Goal: Task Accomplishment & Management: Manage account settings

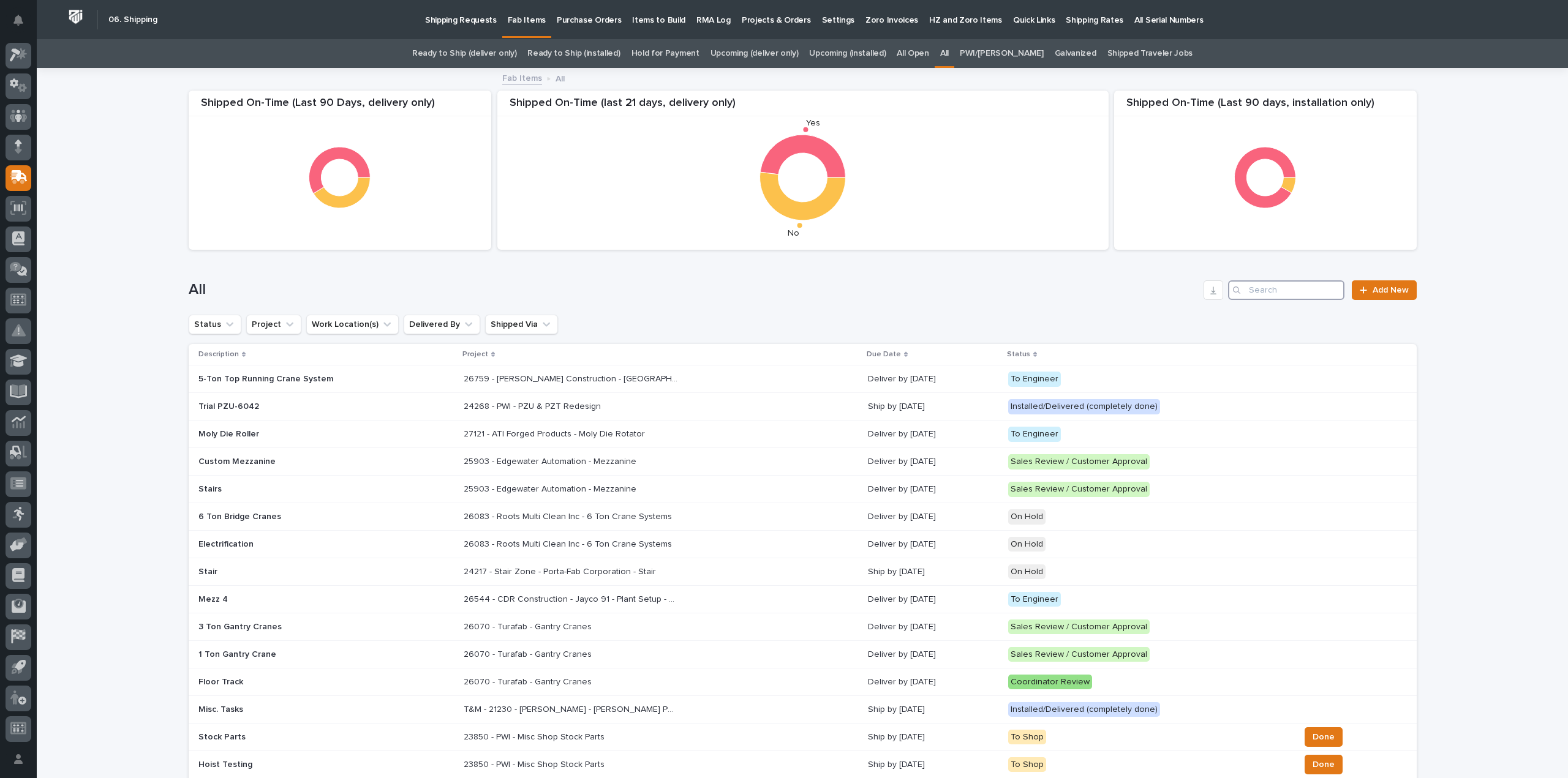
click at [1284, 298] on input "Search" at bounding box center [1285, 290] width 116 height 19
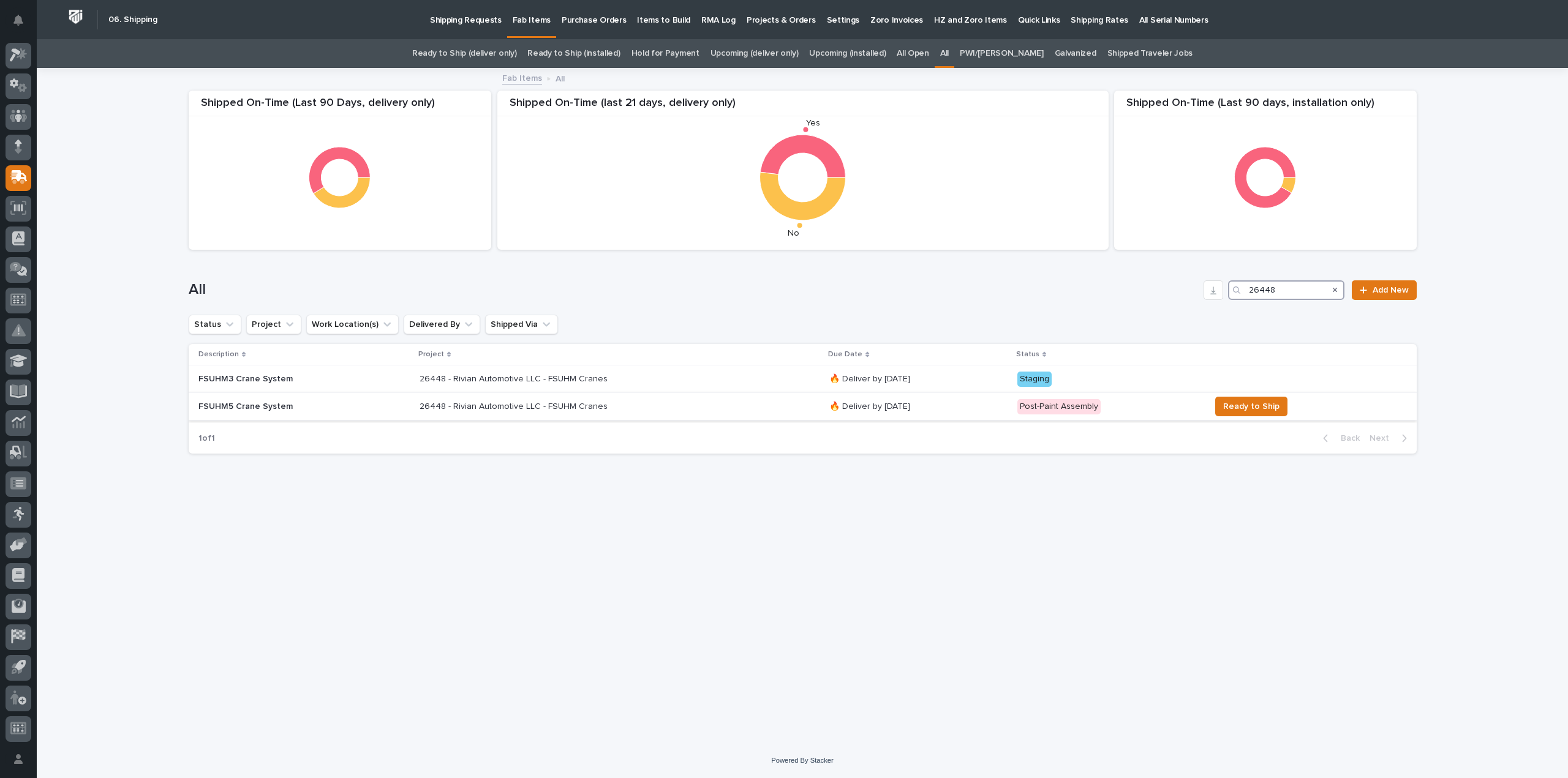
type input "26448"
click at [450, 407] on p "26448 - Rivian Automotive LLC - FSUHM Cranes" at bounding box center [514, 405] width 190 height 13
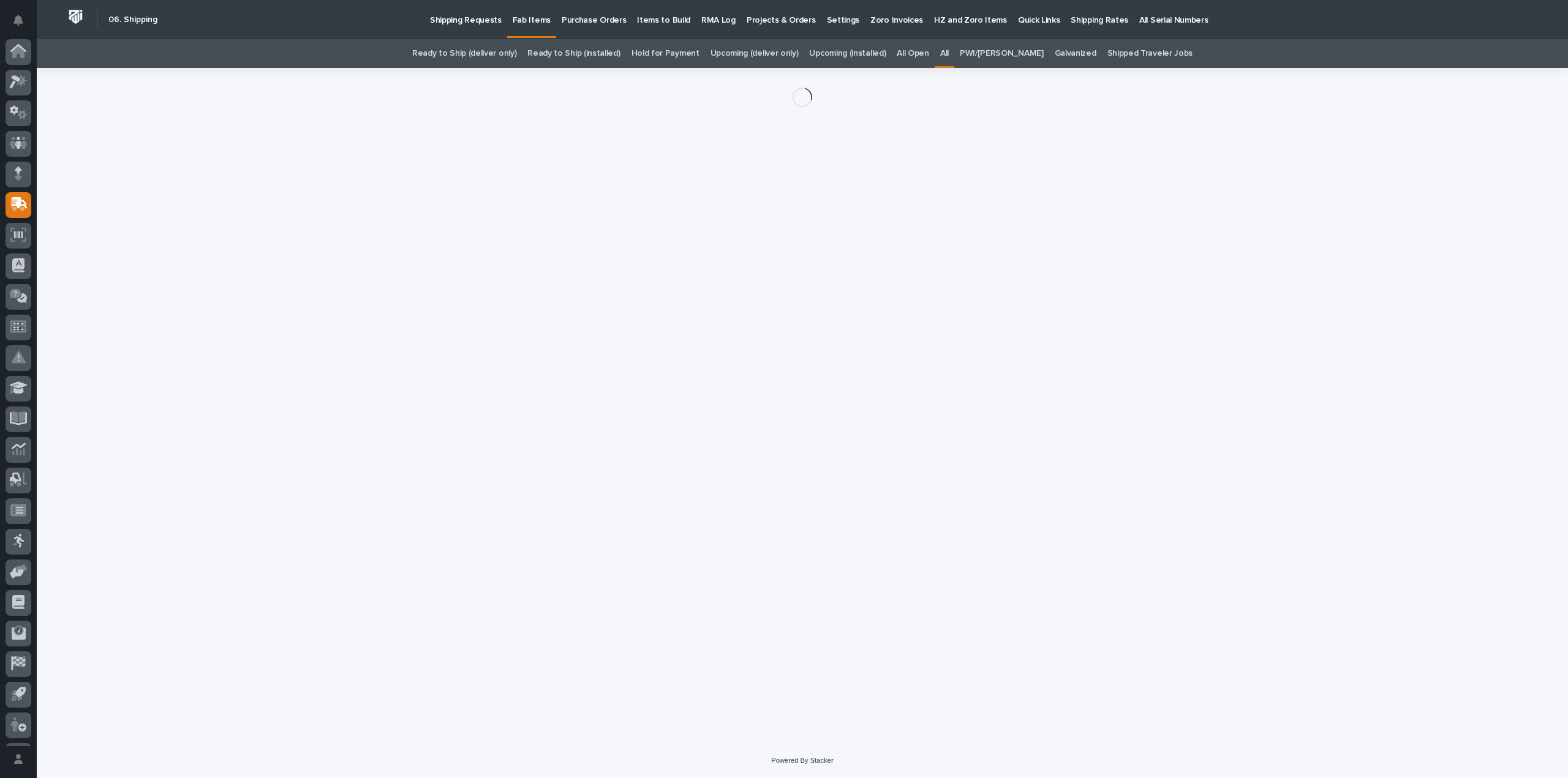
scroll to position [27, 0]
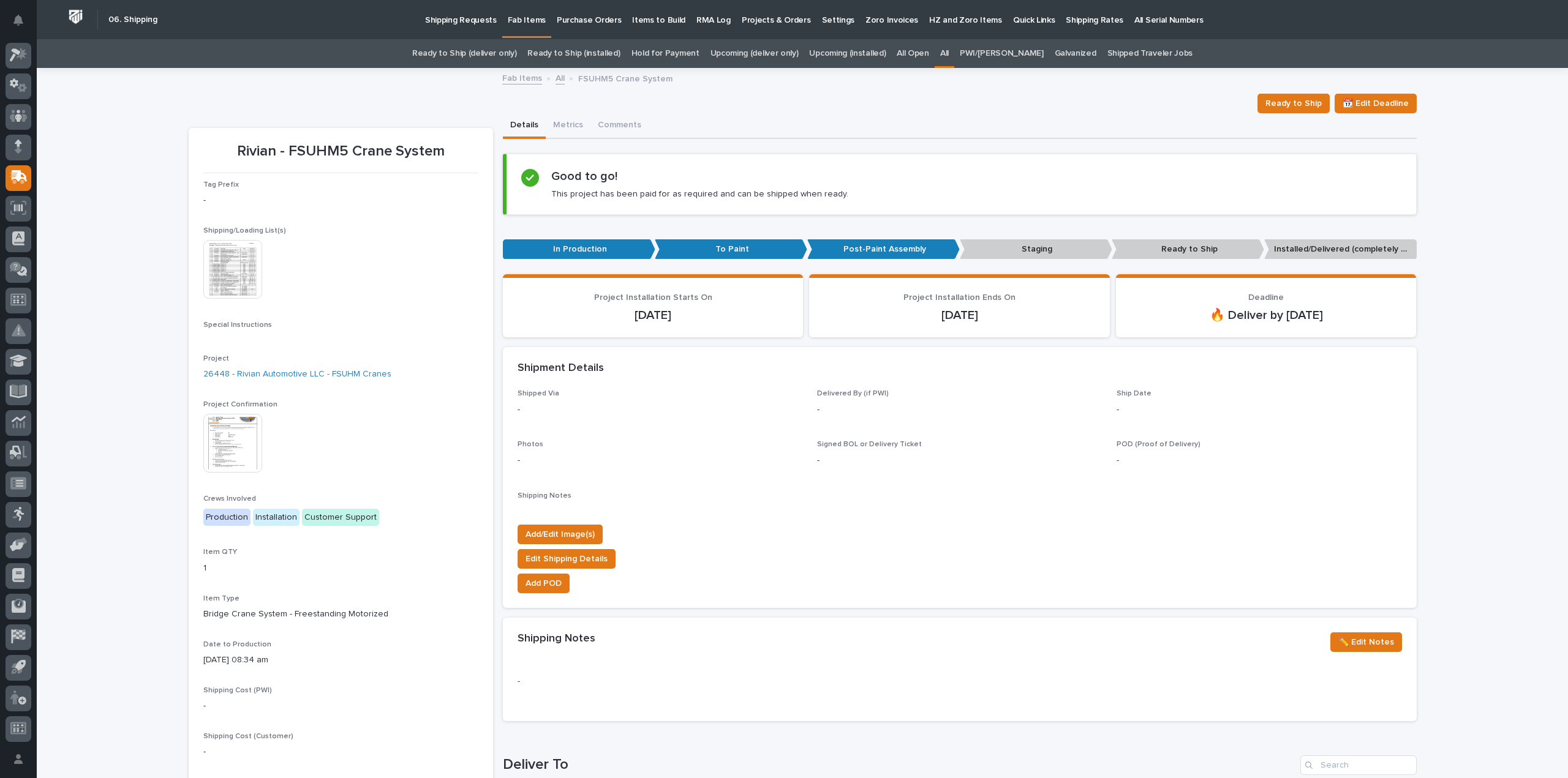
click at [223, 444] on img at bounding box center [233, 443] width 59 height 59
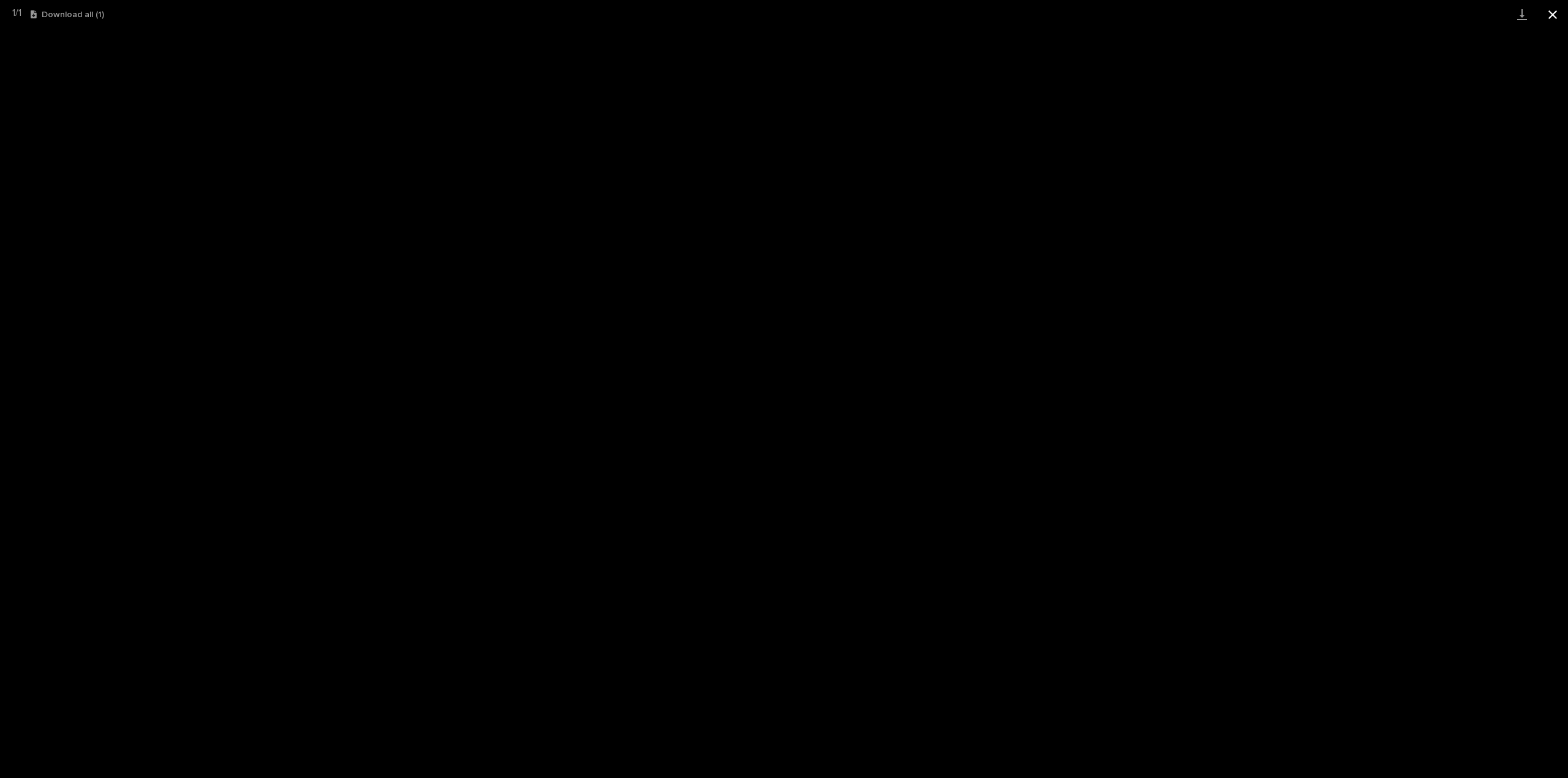
click at [1553, 13] on button "Close gallery" at bounding box center [1553, 14] width 31 height 29
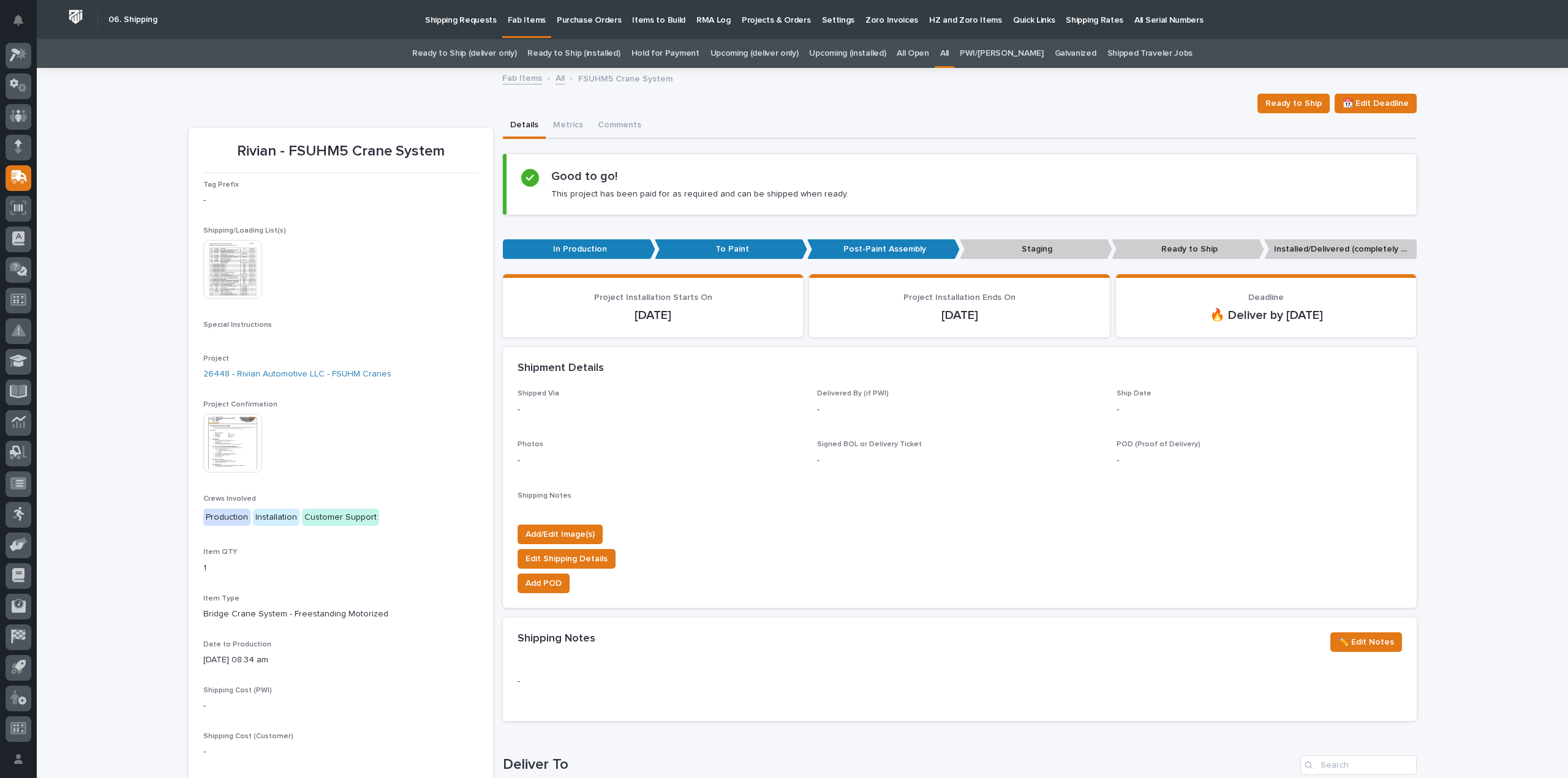
click at [949, 53] on link "All" at bounding box center [944, 53] width 8 height 29
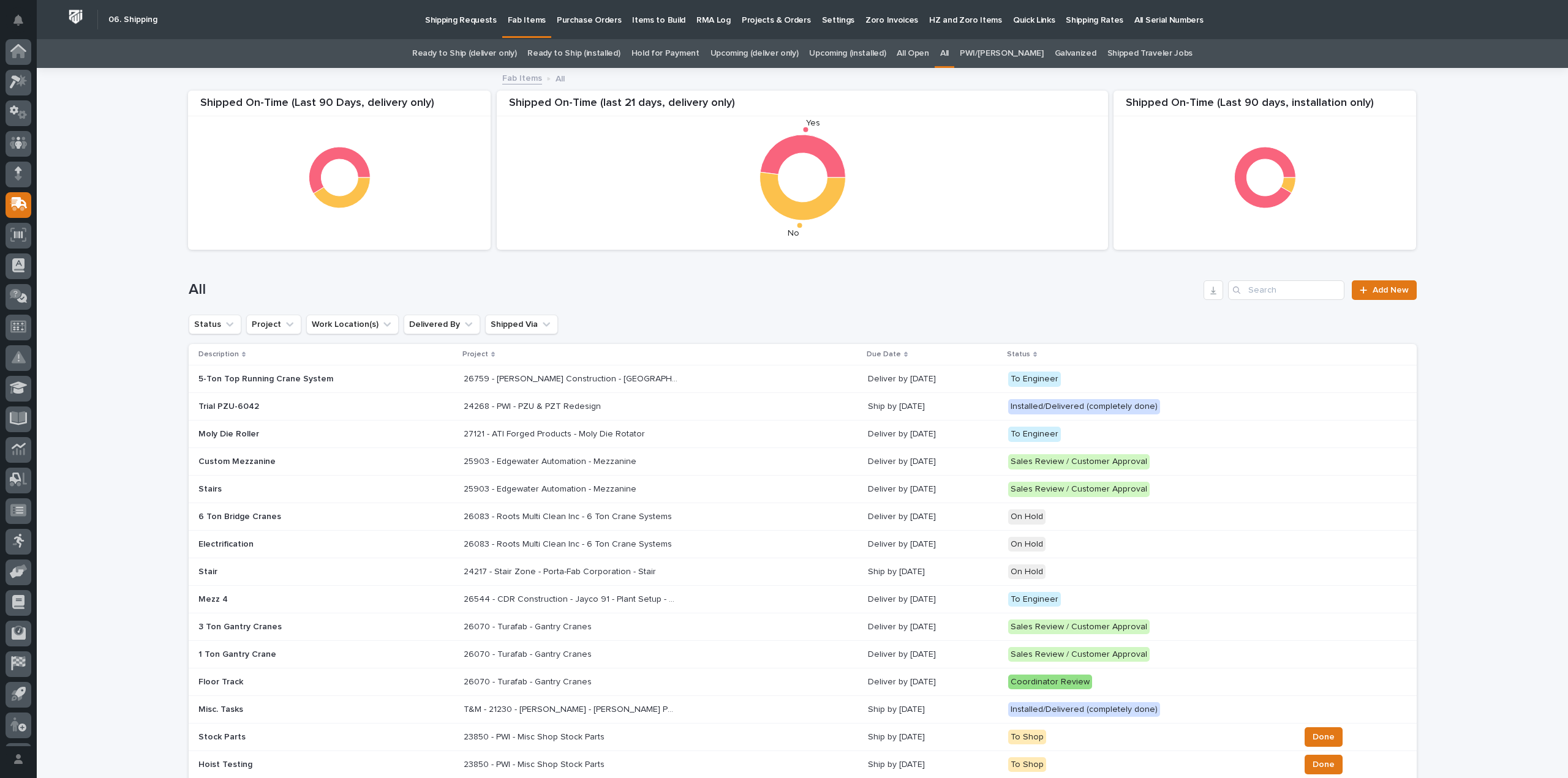
scroll to position [27, 0]
click at [1274, 291] on input "Search" at bounding box center [1285, 290] width 116 height 19
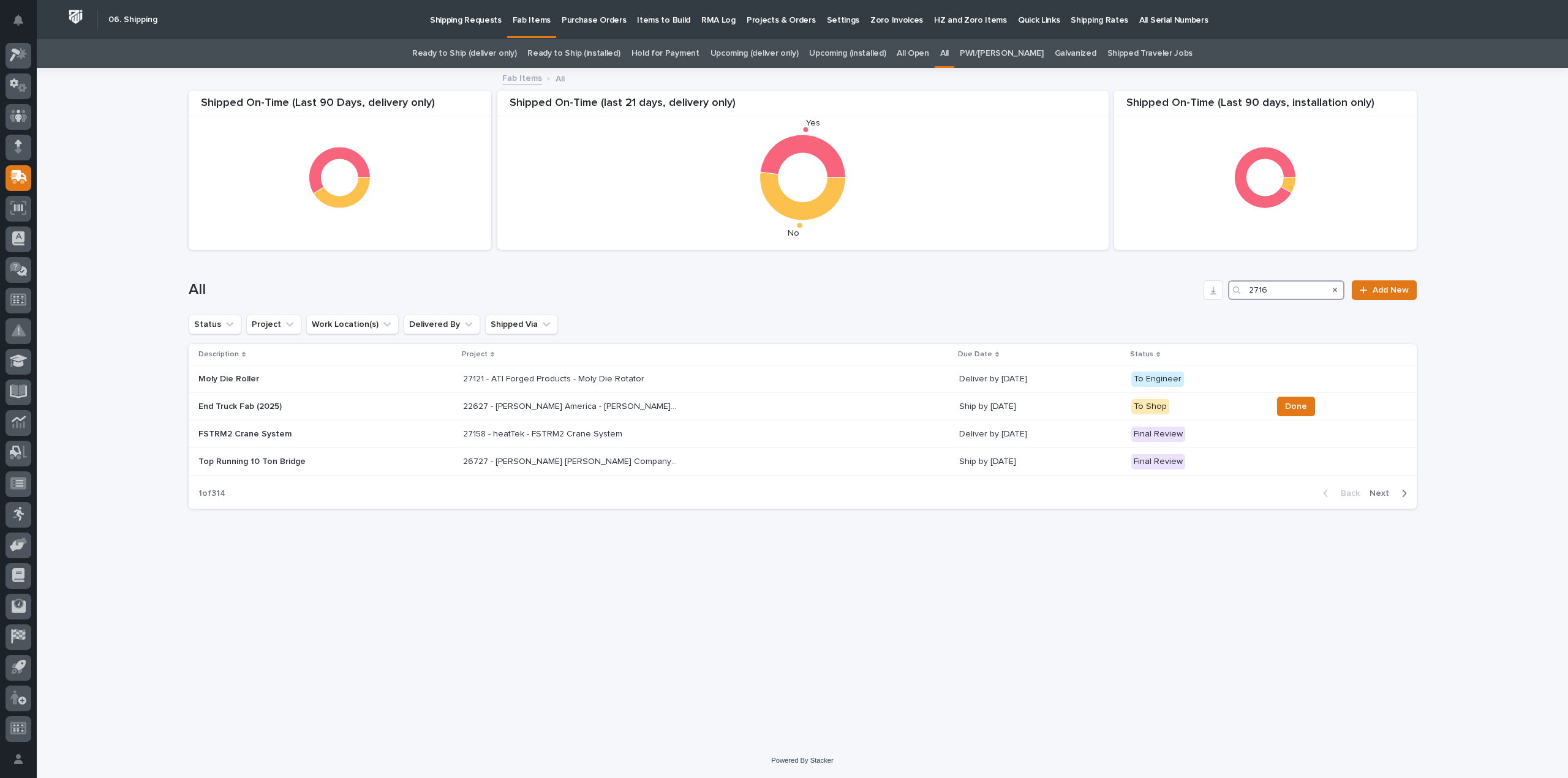
type input "27169"
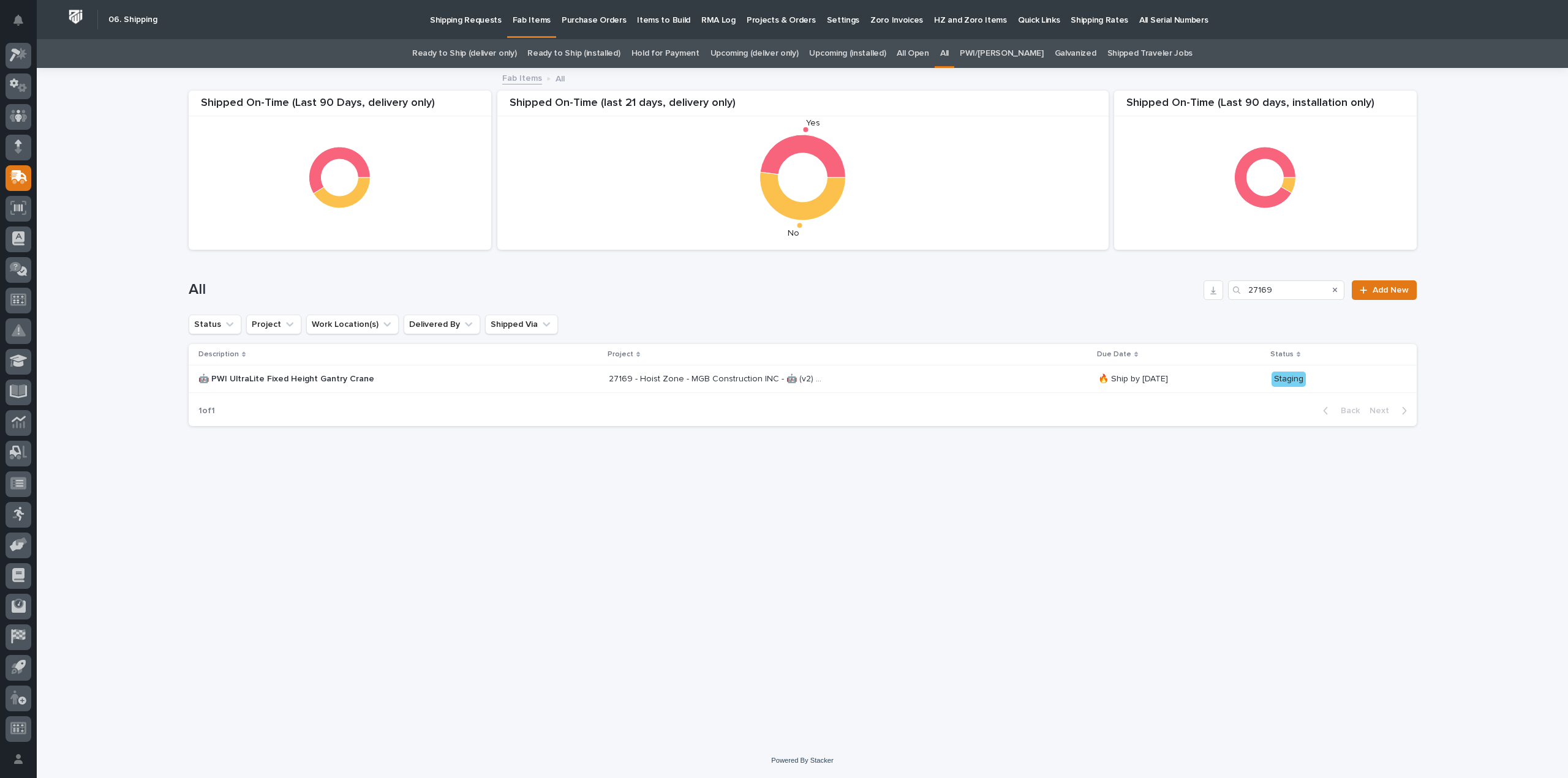
click at [625, 381] on p "27169 - Hoist Zone - MGB Construction INC - 🤖 (v2) E-Commerce Order with Fab It…" at bounding box center [717, 377] width 217 height 13
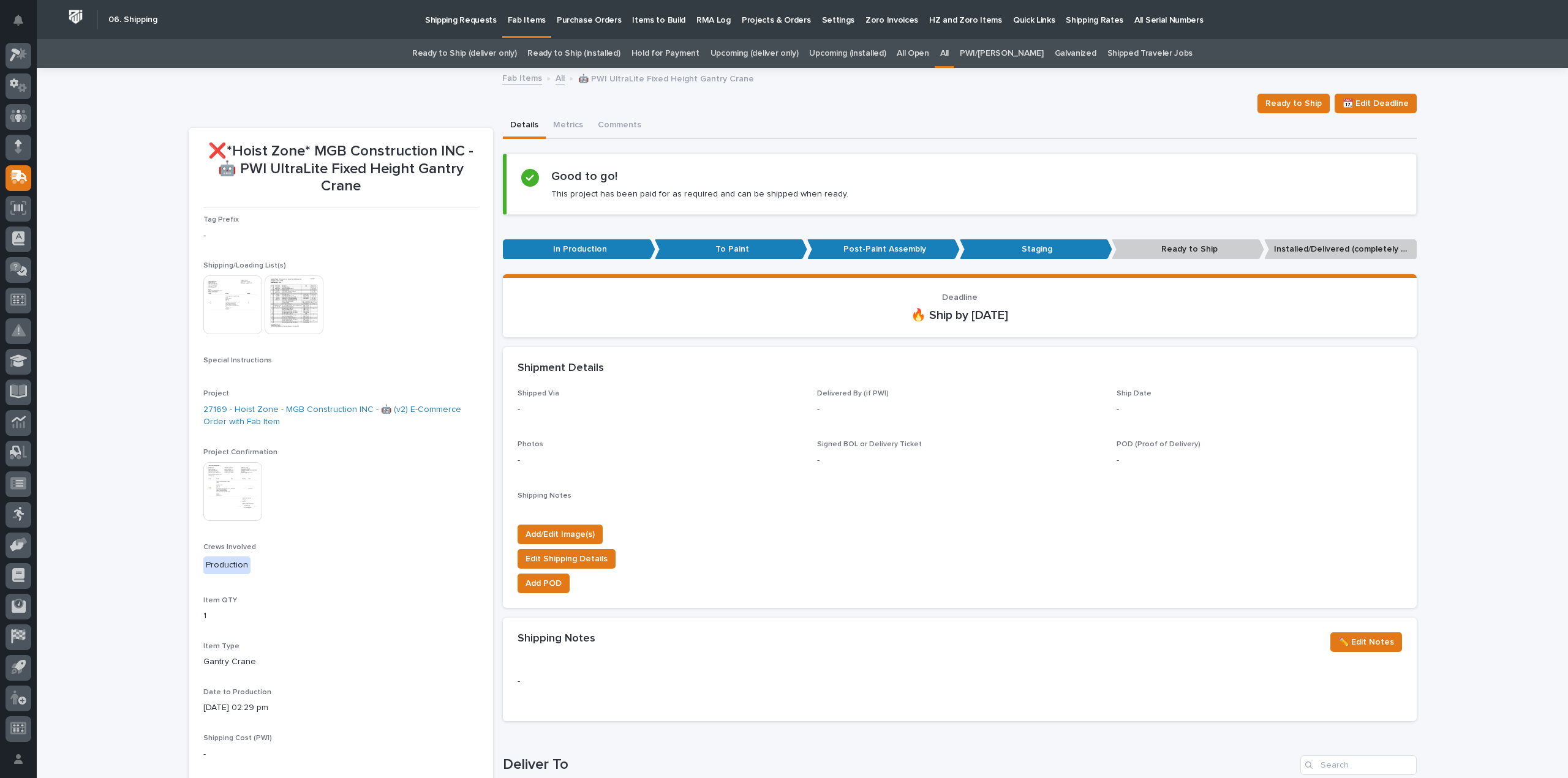
scroll to position [245, 0]
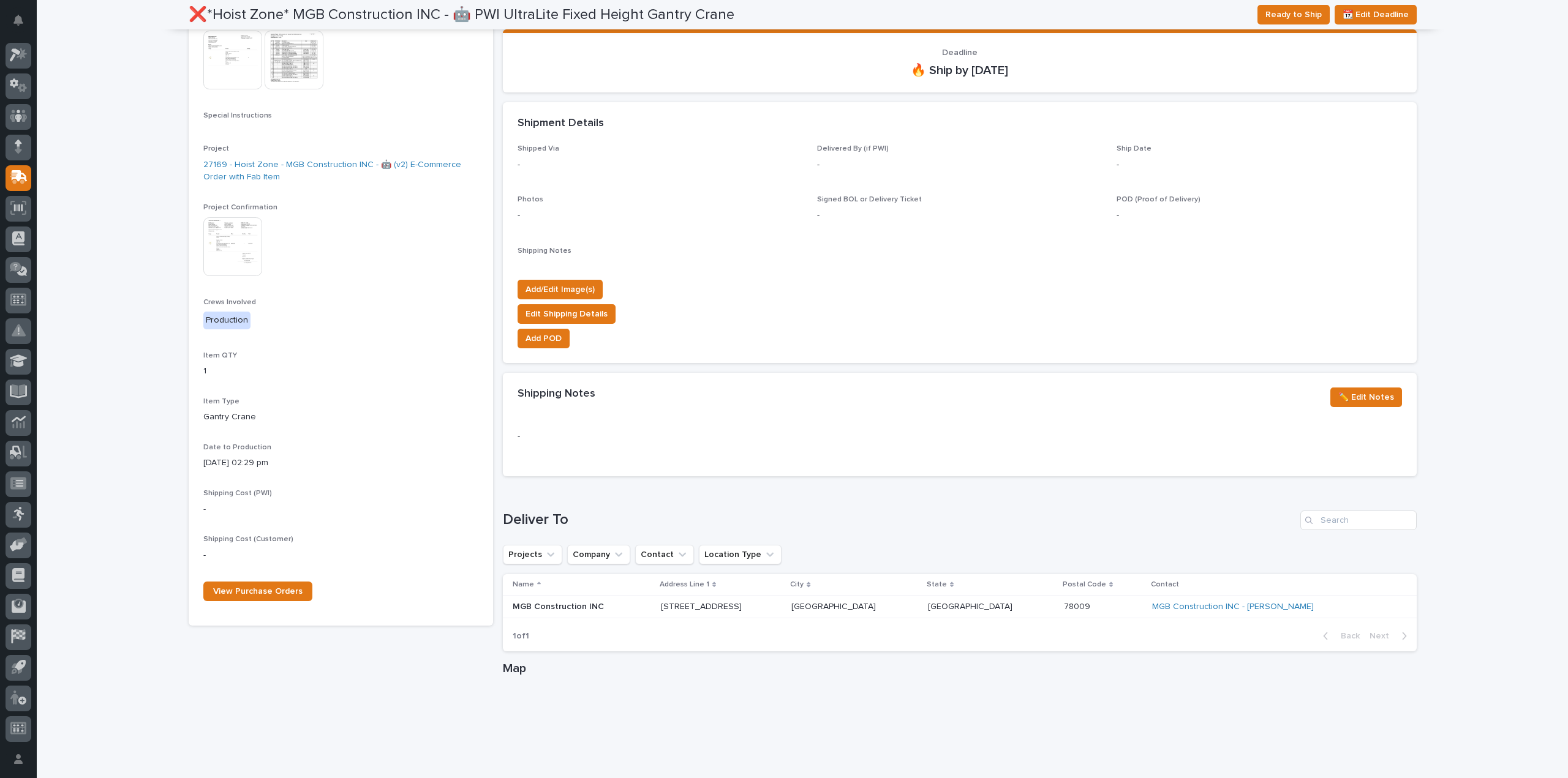
click at [228, 244] on img at bounding box center [233, 246] width 59 height 59
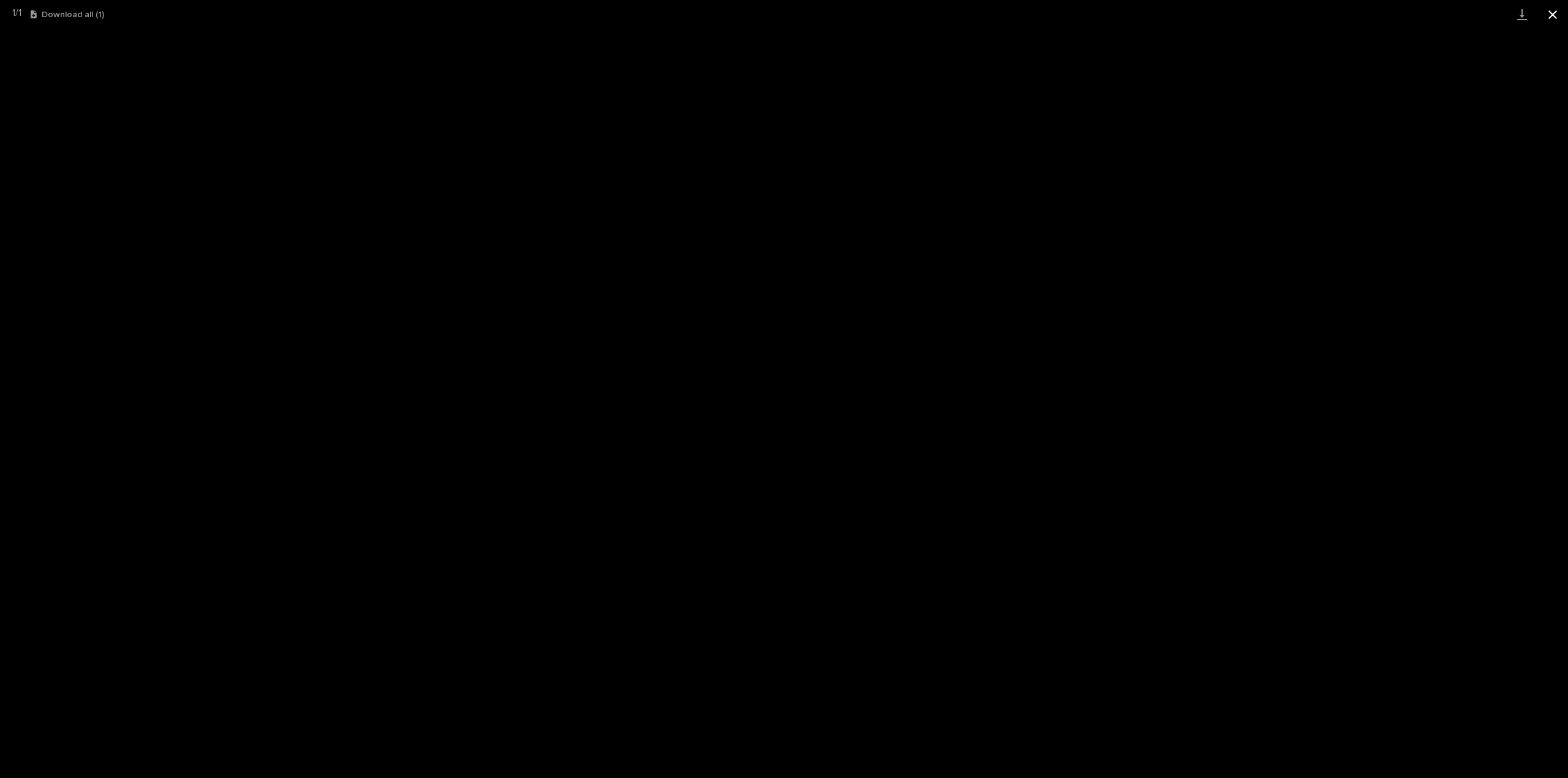
click at [1555, 12] on button "Close gallery" at bounding box center [1553, 14] width 31 height 29
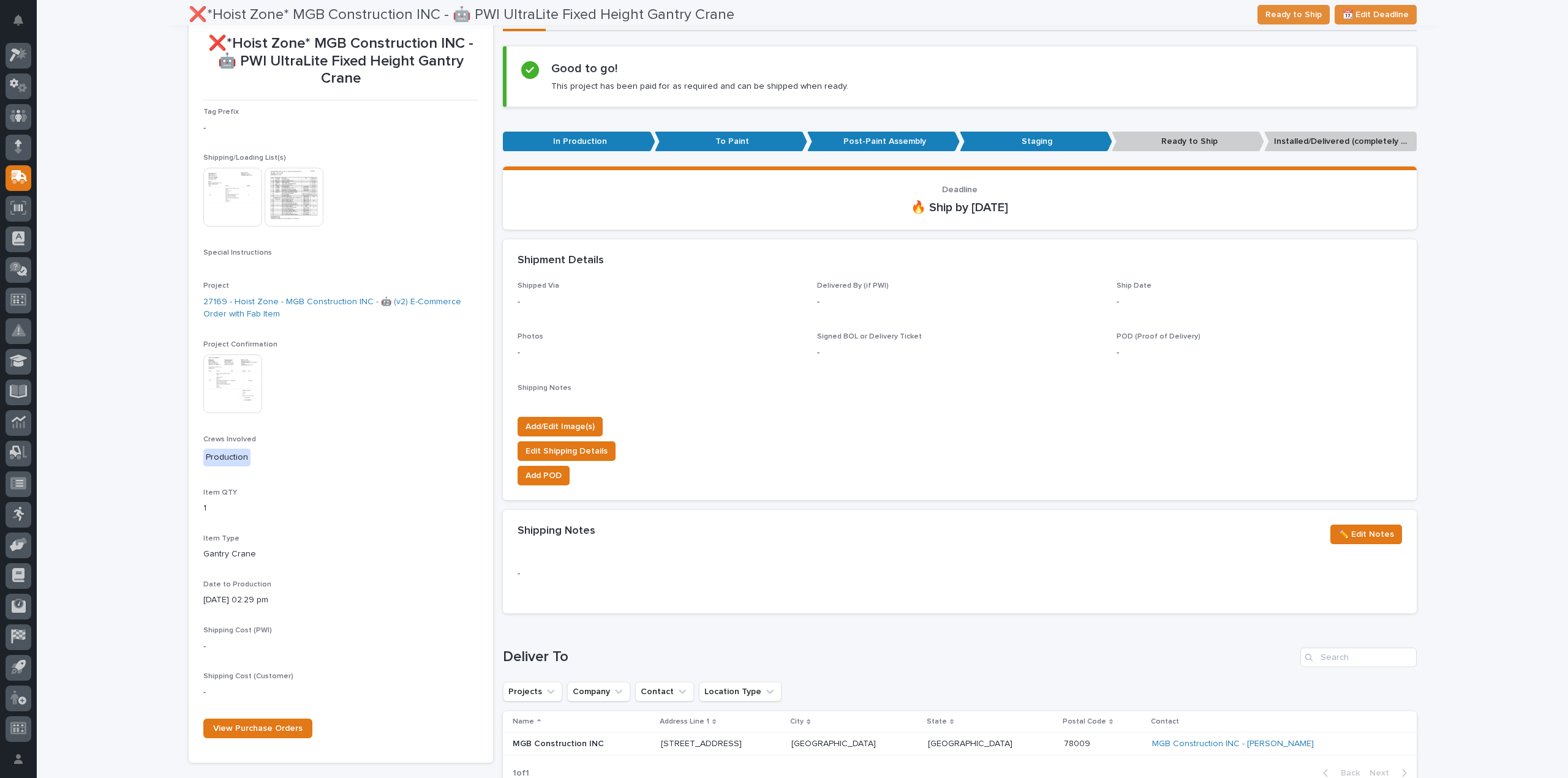
scroll to position [0, 0]
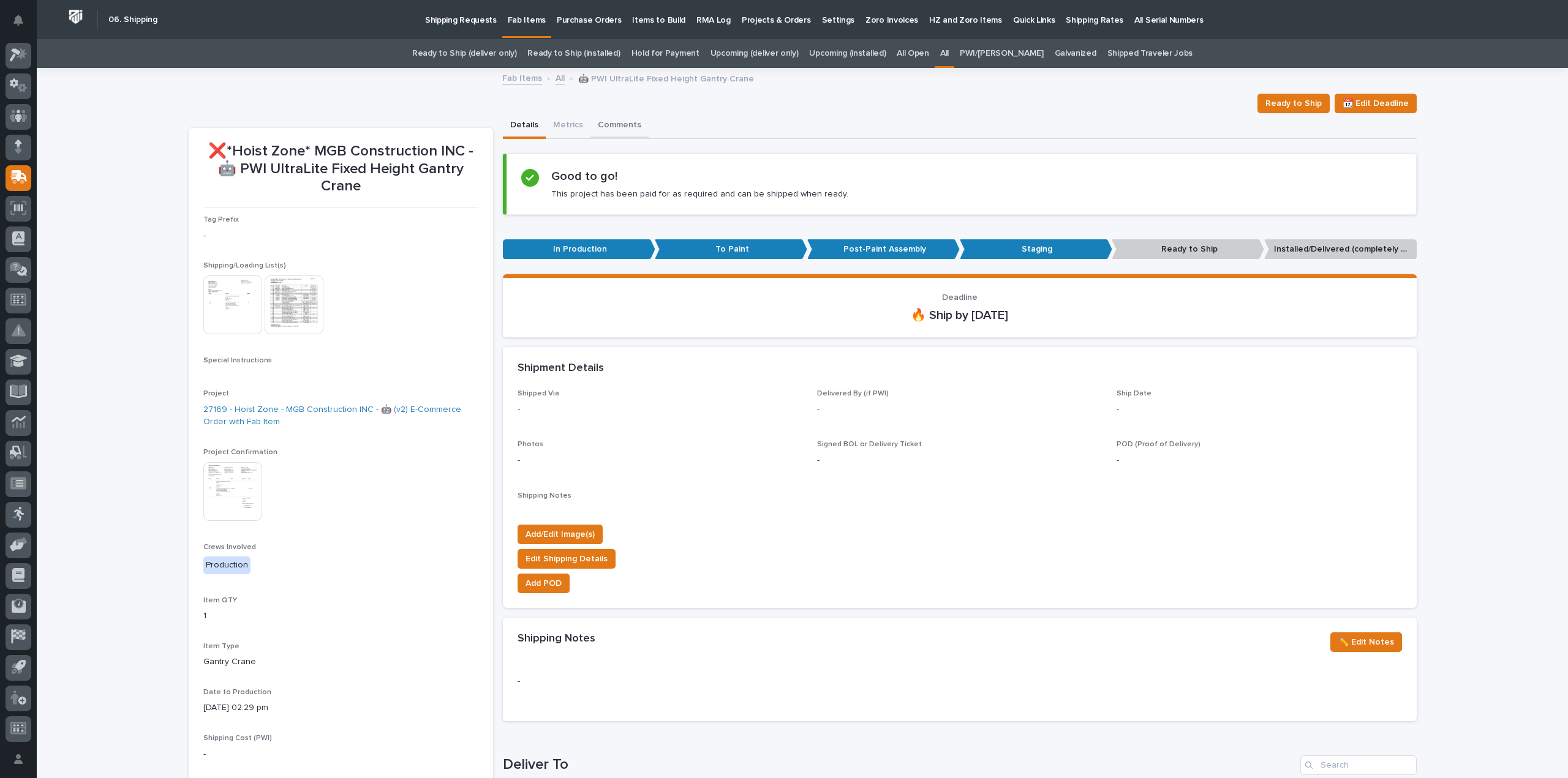
click at [605, 127] on button "Comments" at bounding box center [619, 126] width 59 height 25
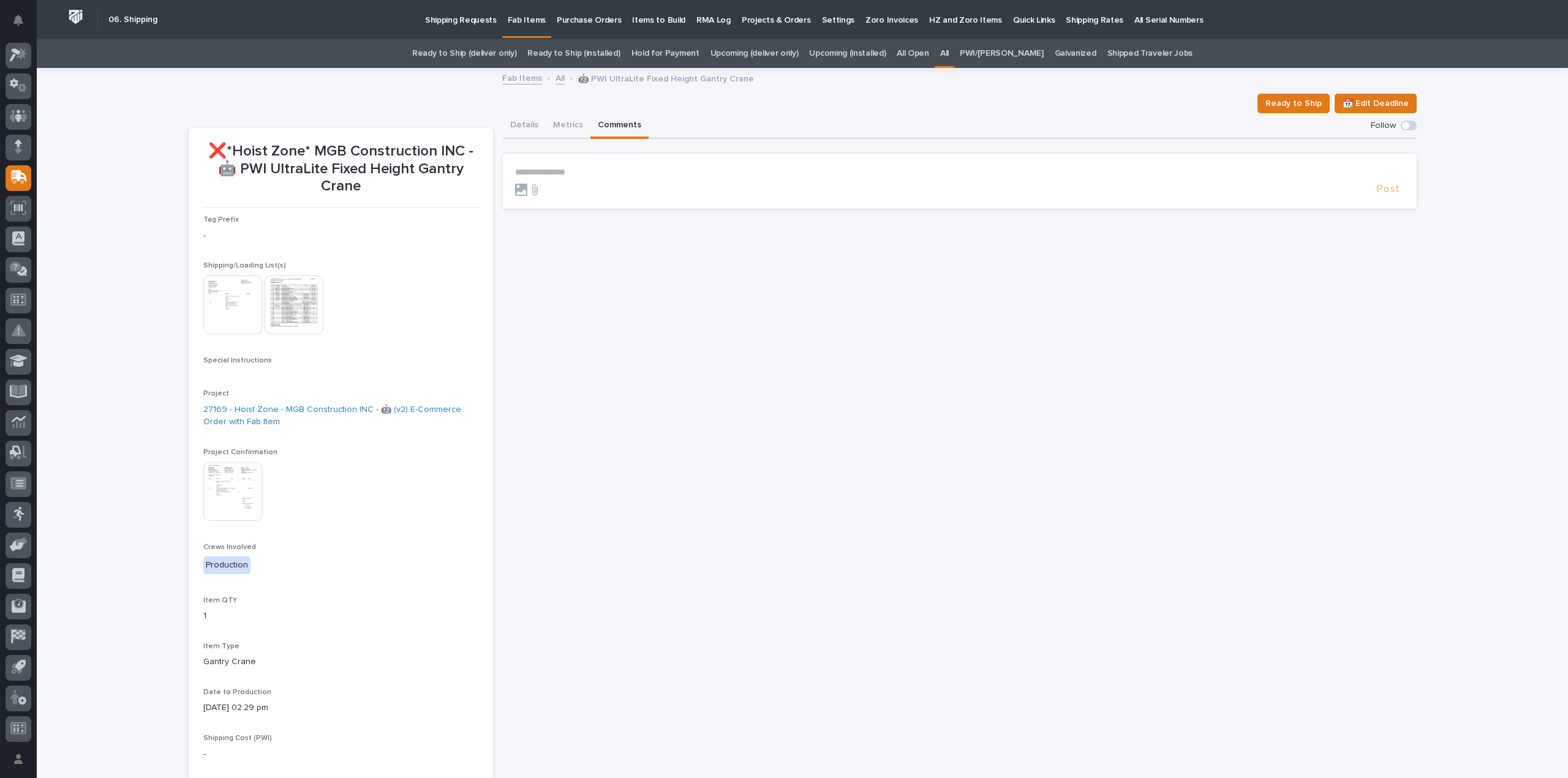
click at [566, 174] on p "**********" at bounding box center [959, 173] width 889 height 11
click at [545, 220] on button "Michelle Moore" at bounding box center [548, 215] width 72 height 12
click at [599, 178] on p "**********" at bounding box center [959, 173] width 889 height 12
click at [841, 175] on span "**********" at bounding box center [720, 173] width 286 height 8
drag, startPoint x: 841, startPoint y: 175, endPoint x: 985, endPoint y: 165, distance: 144.3
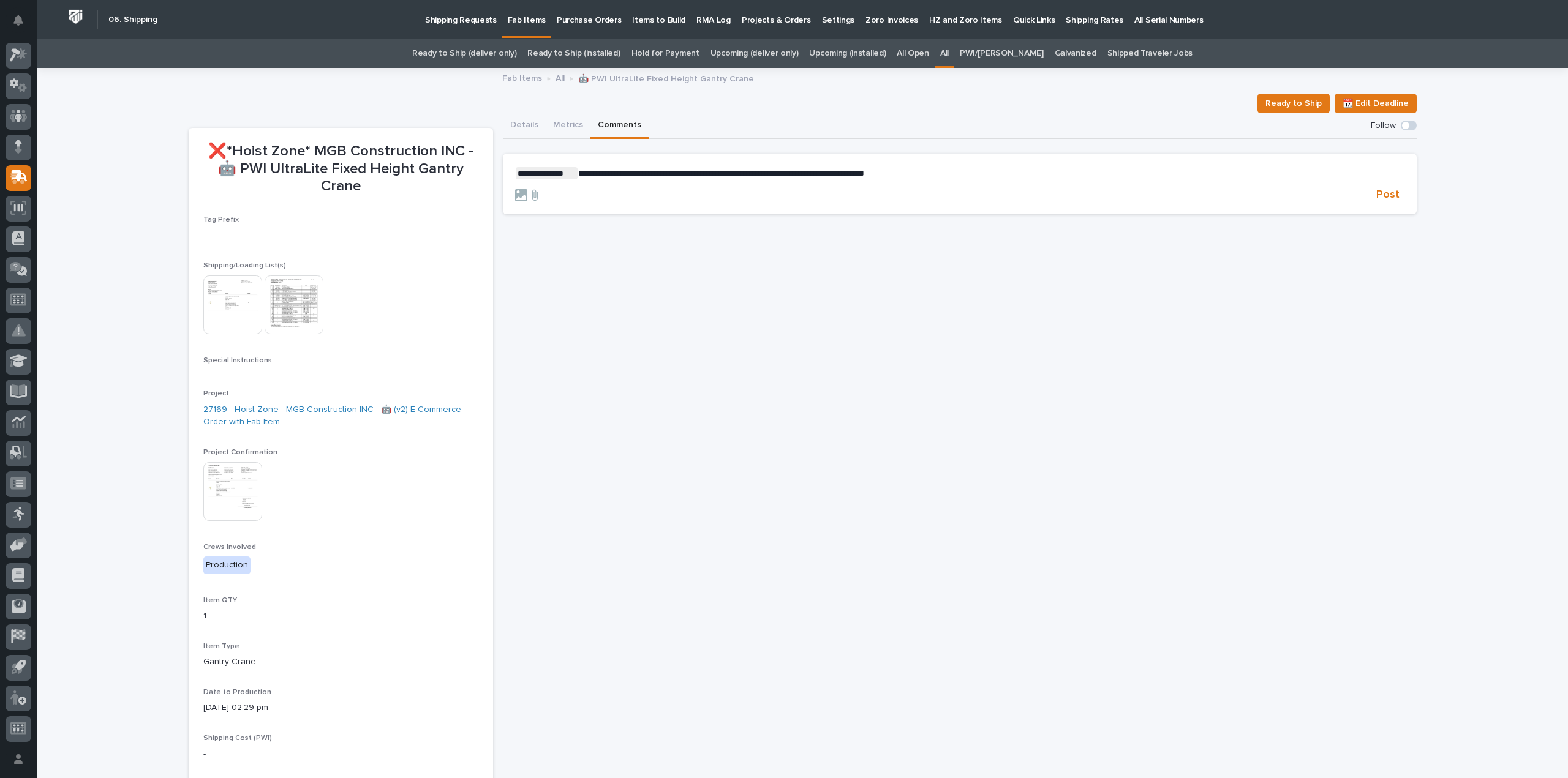
click at [1028, 173] on p "**********" at bounding box center [959, 173] width 889 height 12
drag, startPoint x: 852, startPoint y: 169, endPoint x: 844, endPoint y: 194, distance: 26.2
click at [852, 172] on span "**********" at bounding box center [720, 173] width 286 height 8
click at [935, 172] on p "**********" at bounding box center [959, 173] width 889 height 12
drag, startPoint x: 939, startPoint y: 175, endPoint x: 942, endPoint y: 180, distance: 5.8
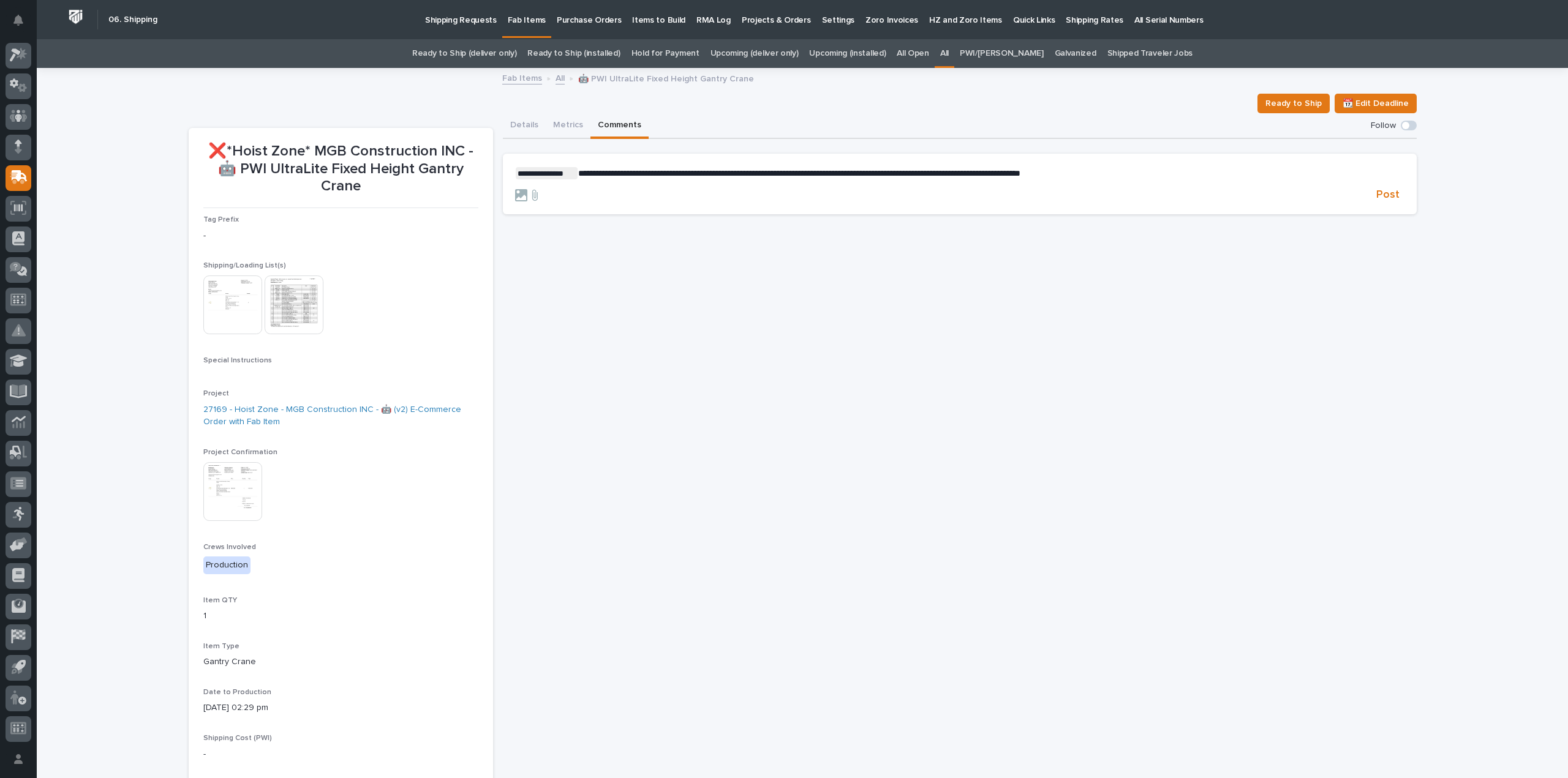
click at [941, 178] on p "**********" at bounding box center [959, 173] width 889 height 12
click at [1105, 173] on p "**********" at bounding box center [959, 173] width 889 height 12
click at [1385, 196] on span "Post" at bounding box center [1388, 195] width 23 height 14
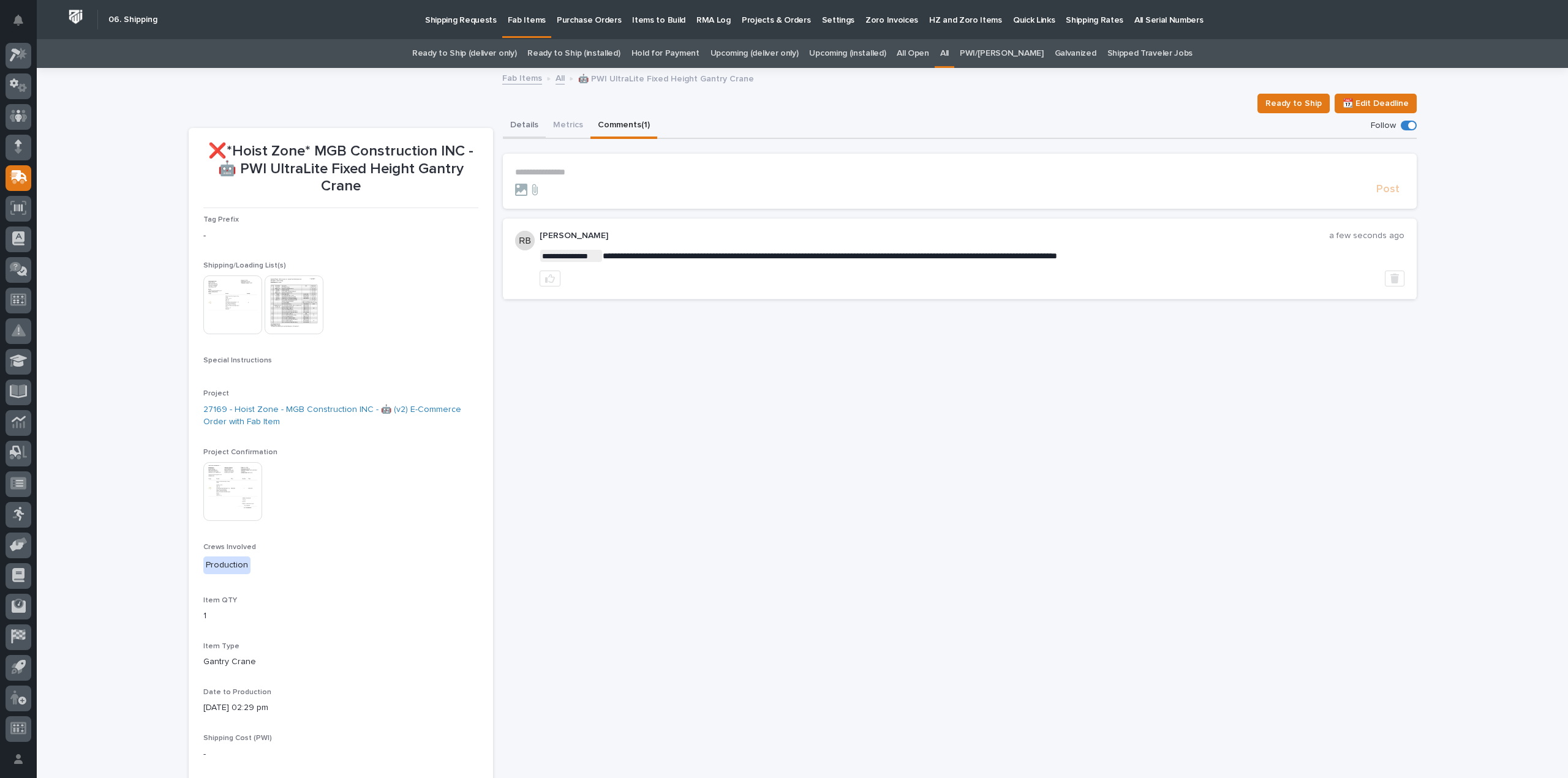
click at [515, 124] on button "Details" at bounding box center [524, 126] width 43 height 25
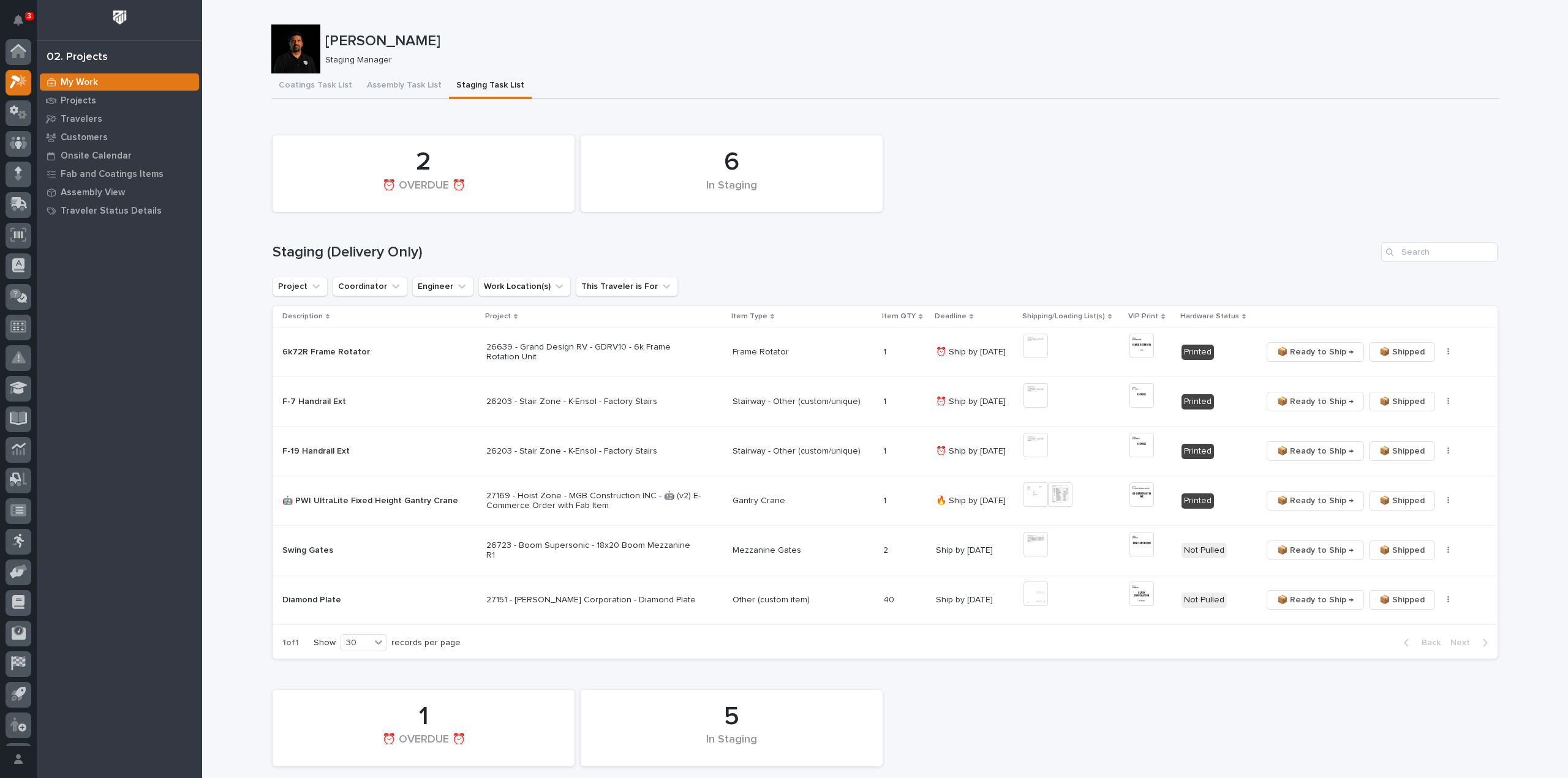
scroll to position [27, 0]
click at [1037, 349] on img at bounding box center [1036, 346] width 25 height 25
click at [1034, 347] on img at bounding box center [1036, 346] width 25 height 25
click at [1447, 351] on icon "button" at bounding box center [1448, 351] width 2 height 8
click at [1410, 402] on span "🔩 Hardware" at bounding box center [1398, 396] width 52 height 15
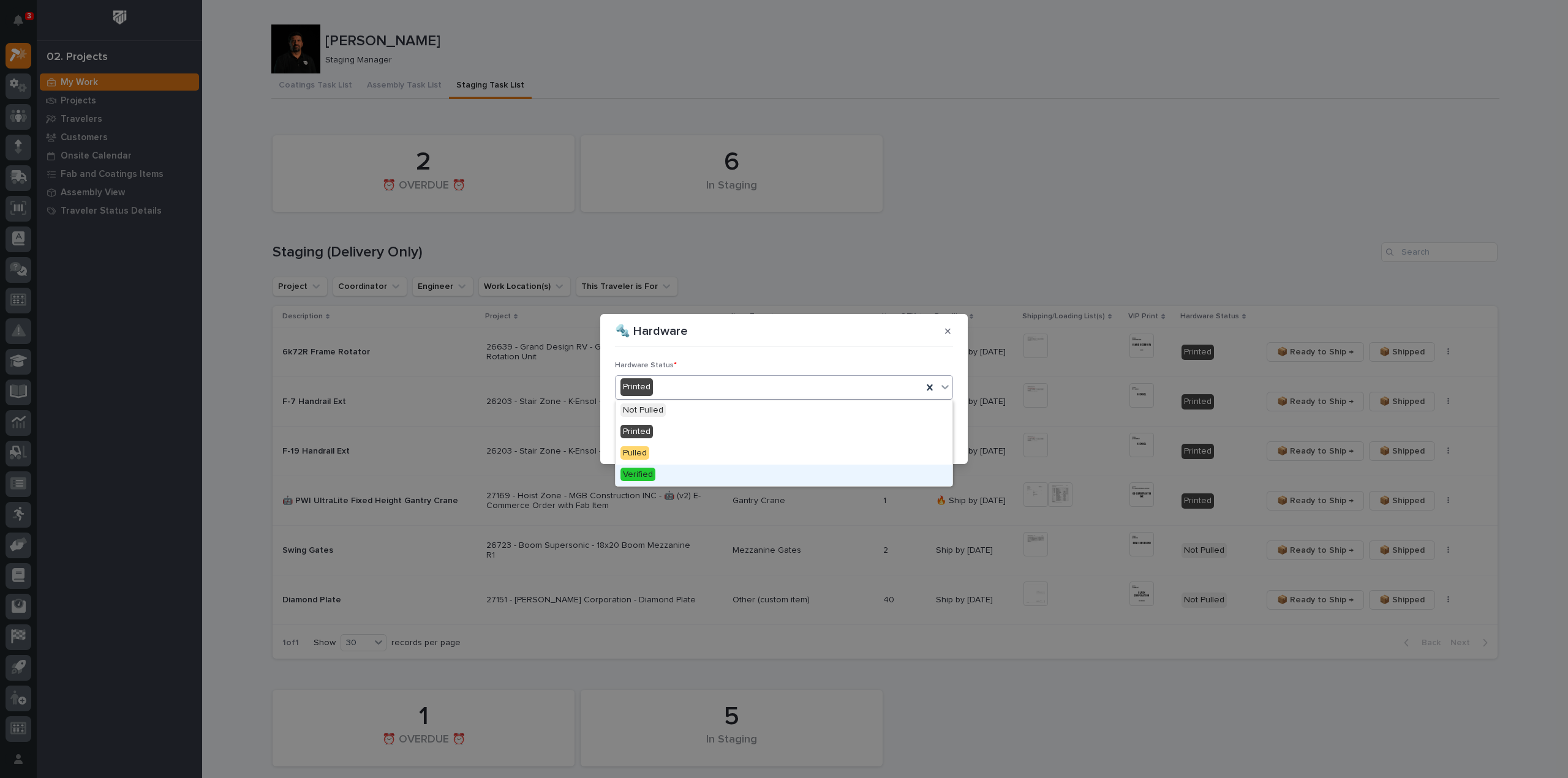
click at [652, 478] on span "Verified" at bounding box center [637, 474] width 35 height 13
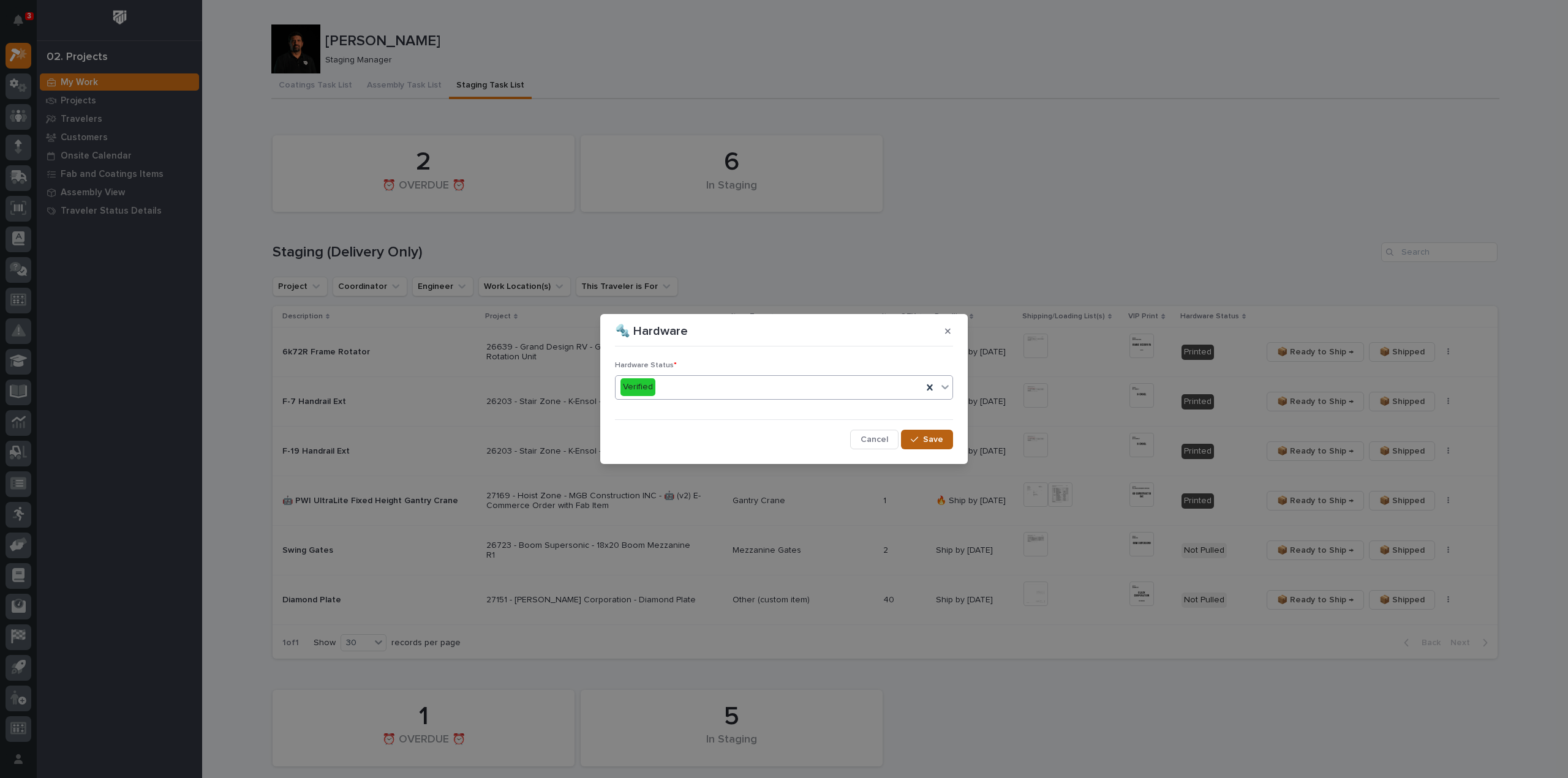
click at [938, 446] on button "Save" at bounding box center [927, 439] width 52 height 19
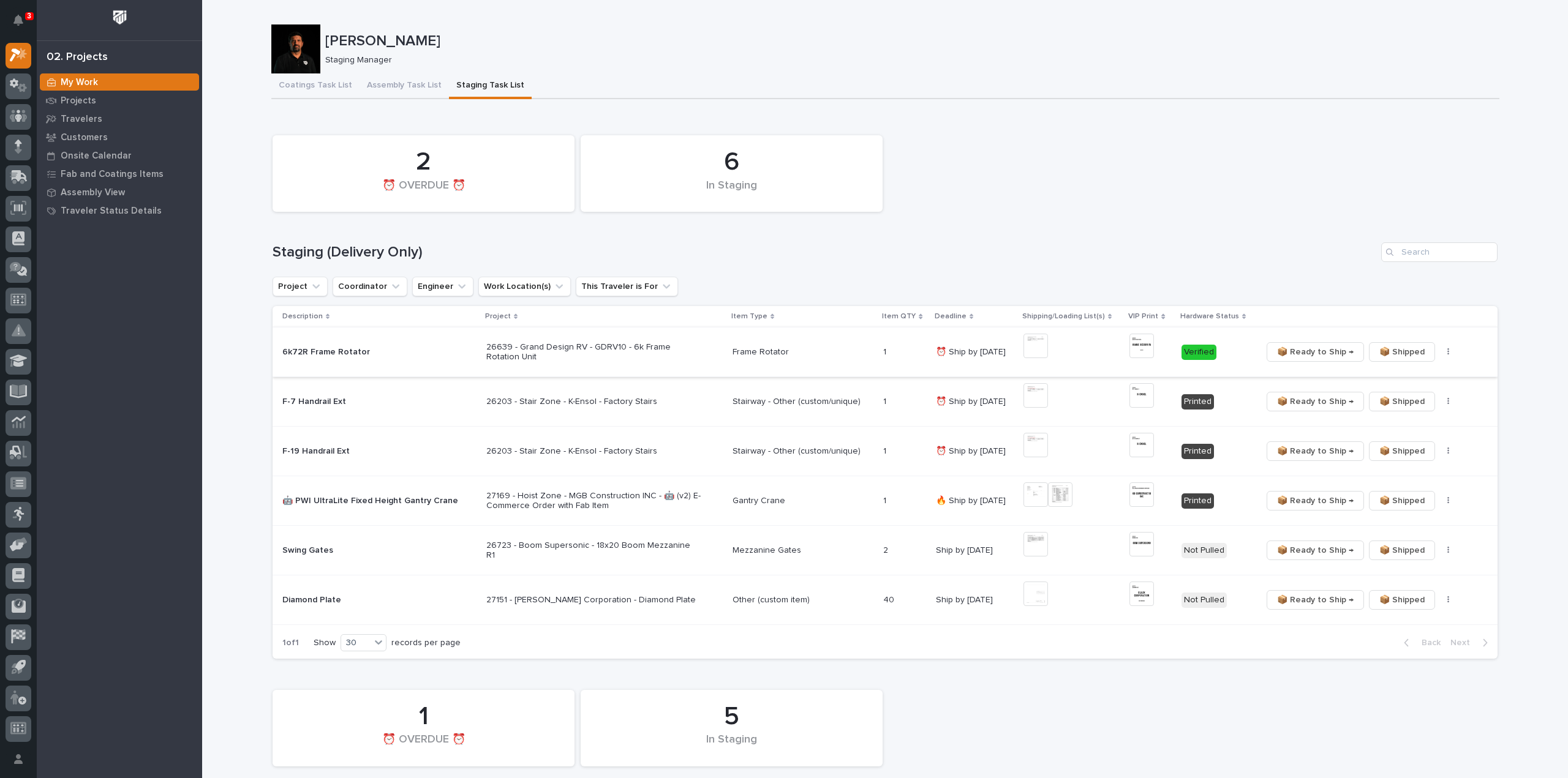
click at [1299, 354] on span "📦 Ready to Ship →" at bounding box center [1315, 351] width 76 height 15
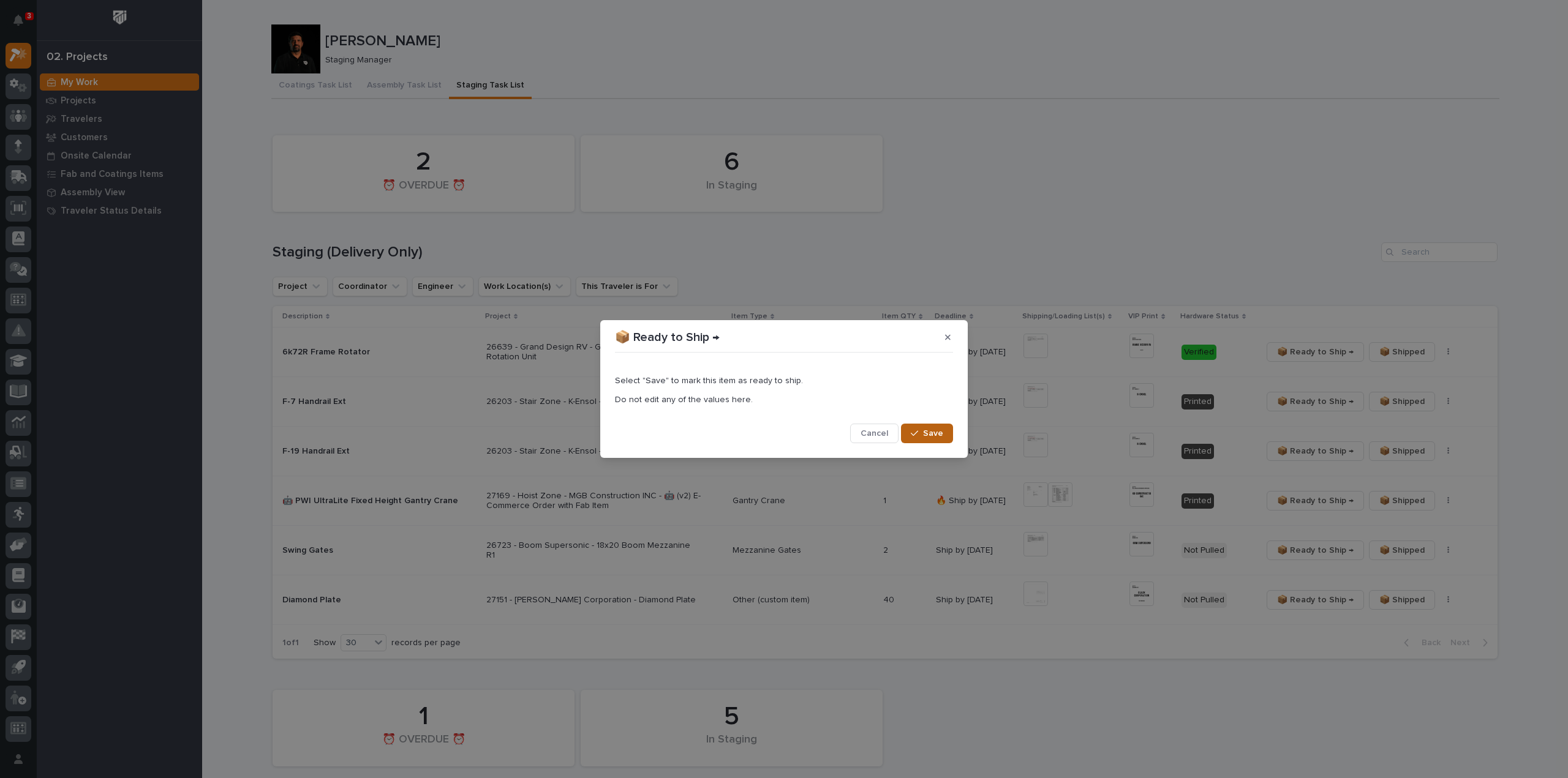
click at [945, 436] on button "Save" at bounding box center [927, 433] width 52 height 19
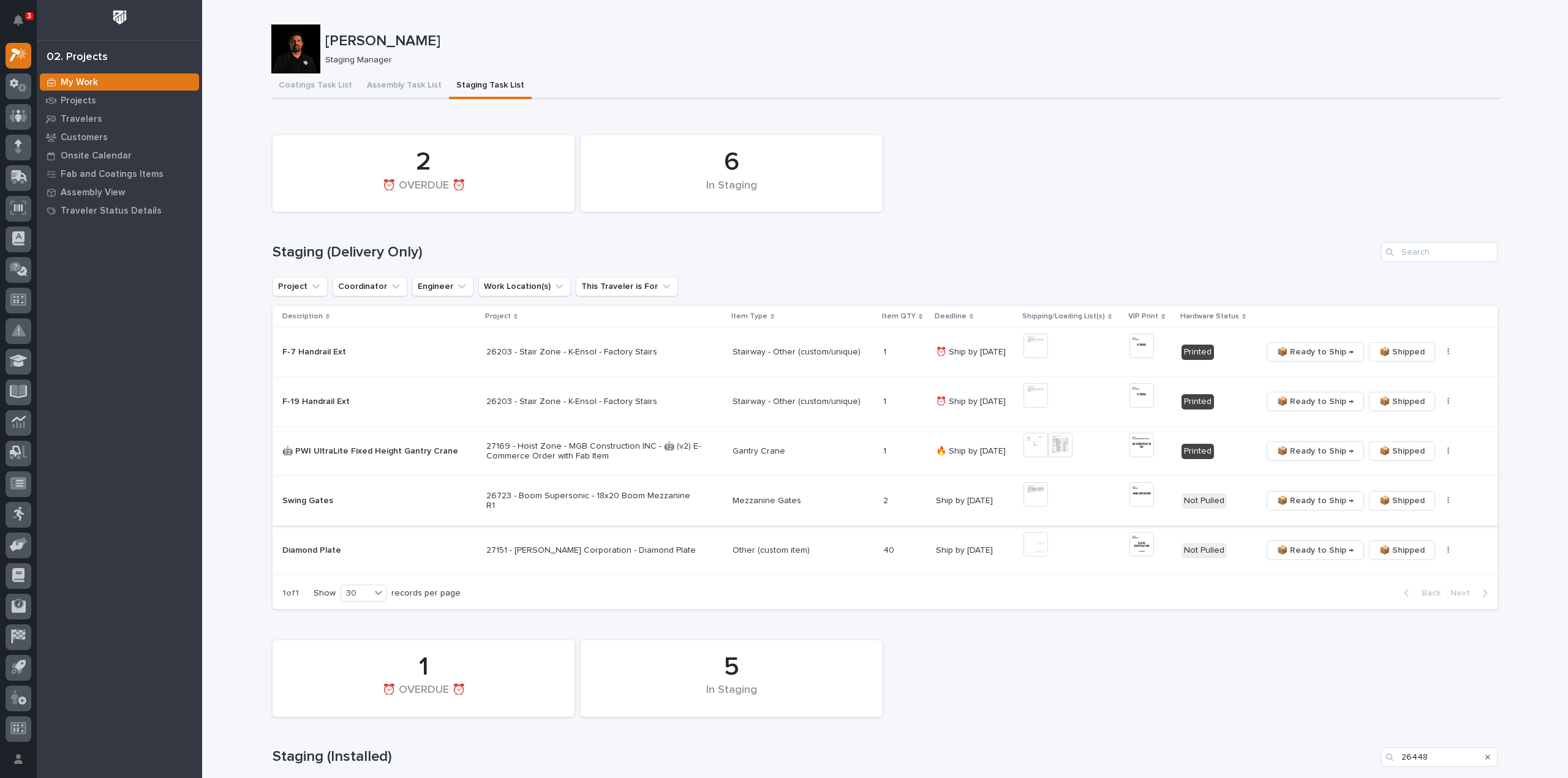
click at [1039, 494] on img at bounding box center [1036, 495] width 25 height 25
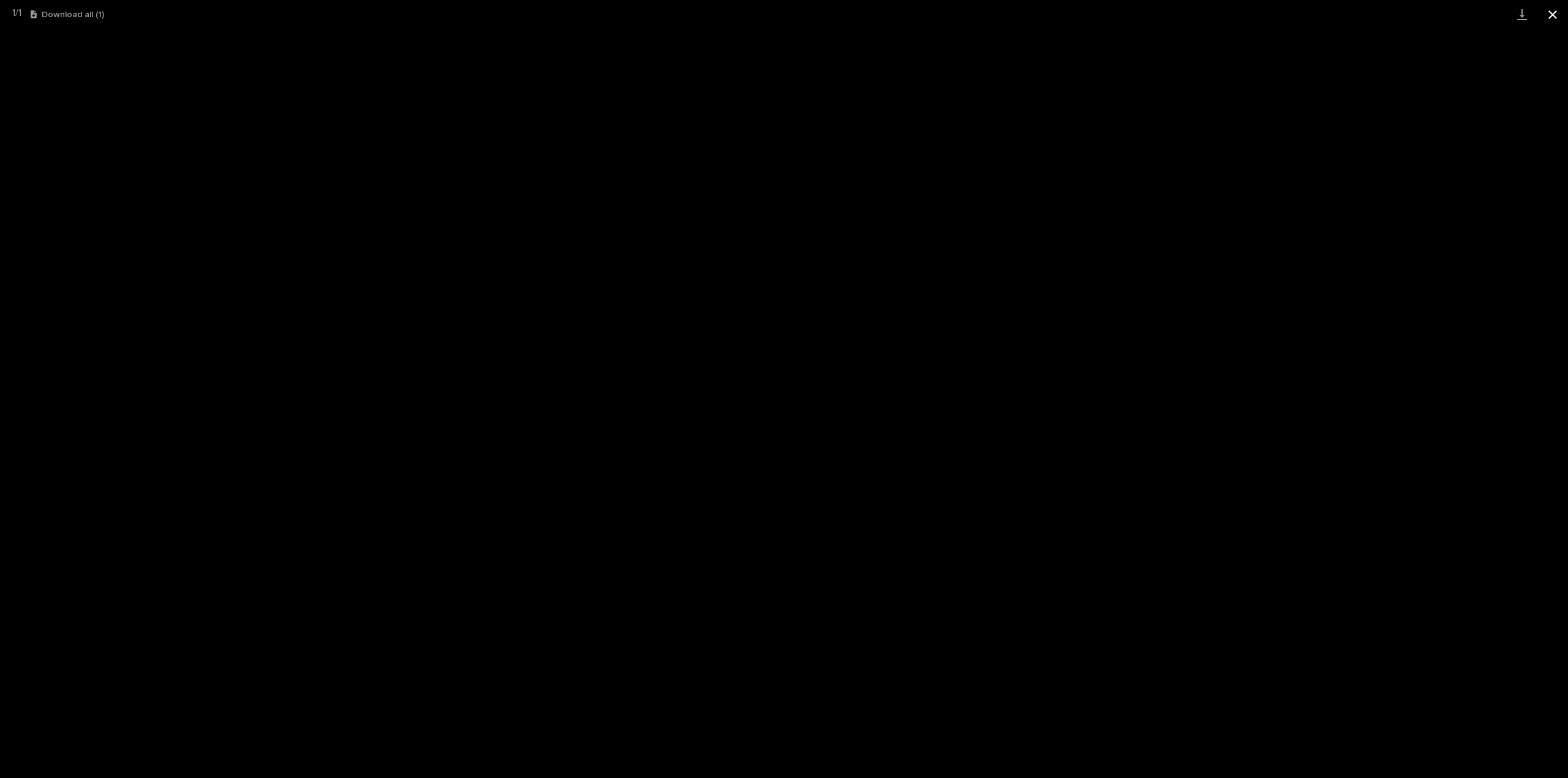
click at [1550, 16] on button "Close gallery" at bounding box center [1553, 14] width 31 height 29
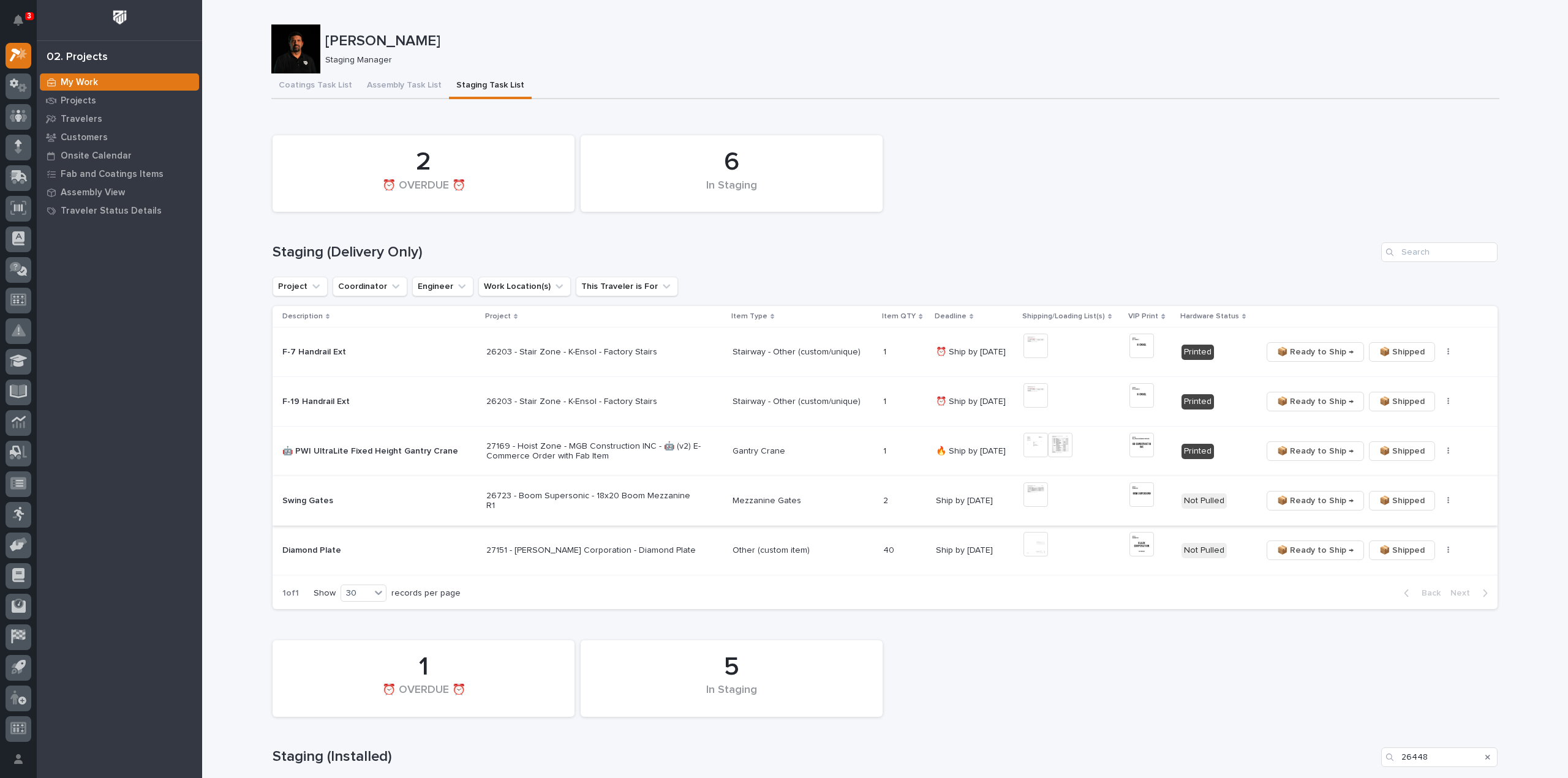
click at [1132, 491] on img at bounding box center [1142, 495] width 25 height 25
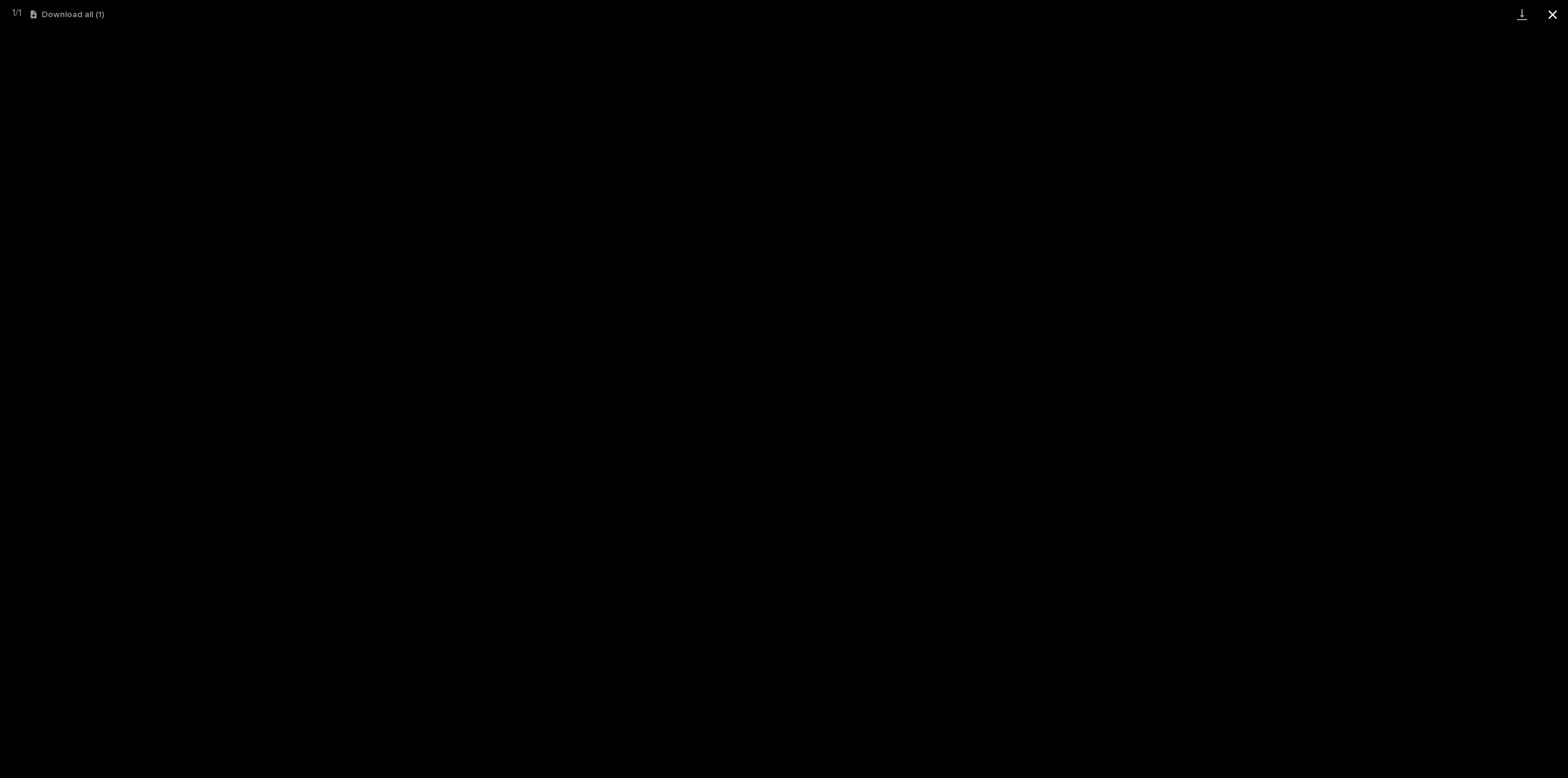
click at [1554, 18] on button "Close gallery" at bounding box center [1553, 14] width 31 height 29
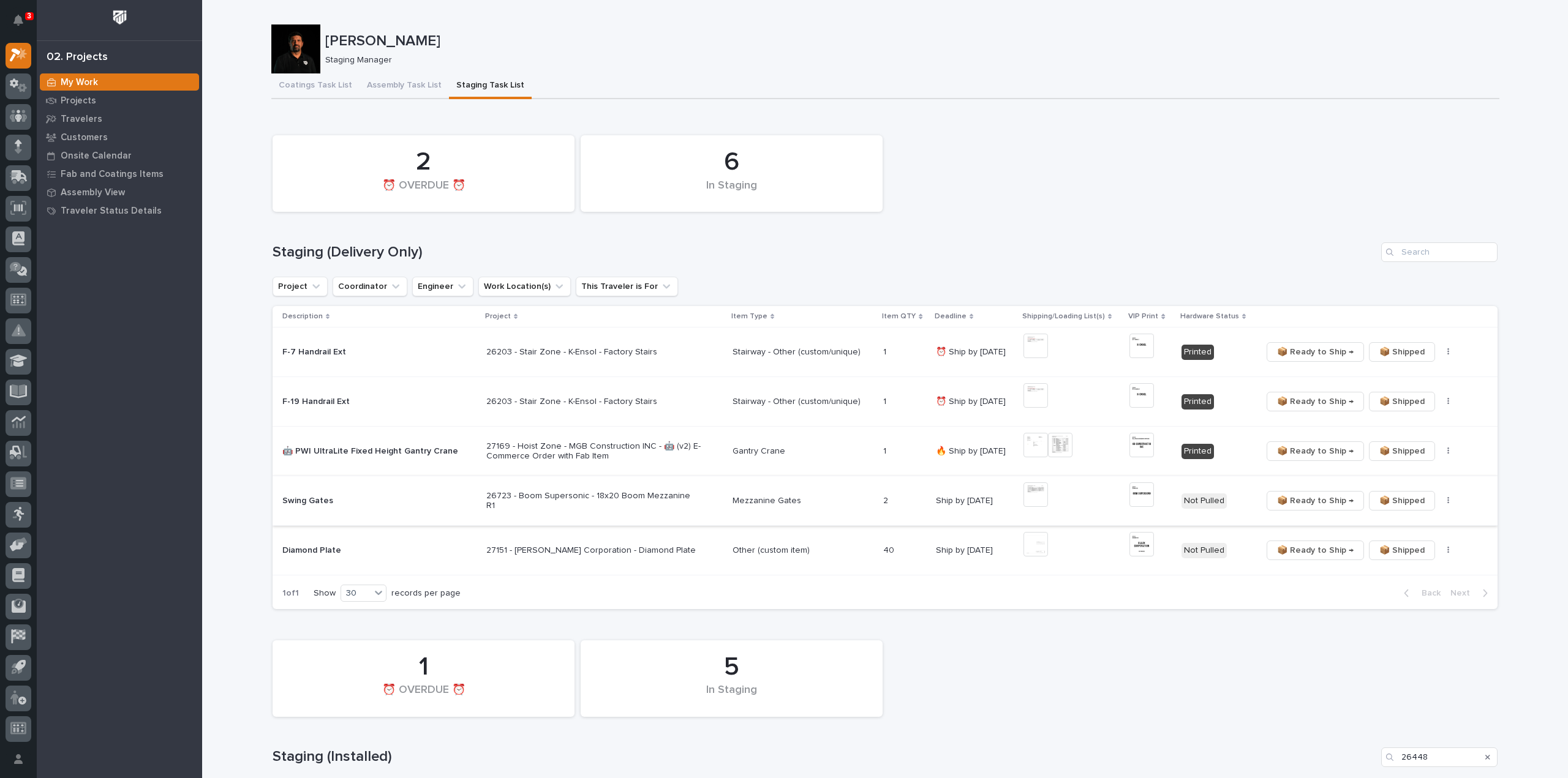
click at [1441, 500] on button "button" at bounding box center [1448, 501] width 17 height 8
click at [1377, 545] on span "🔩 Hardware" at bounding box center [1398, 544] width 52 height 15
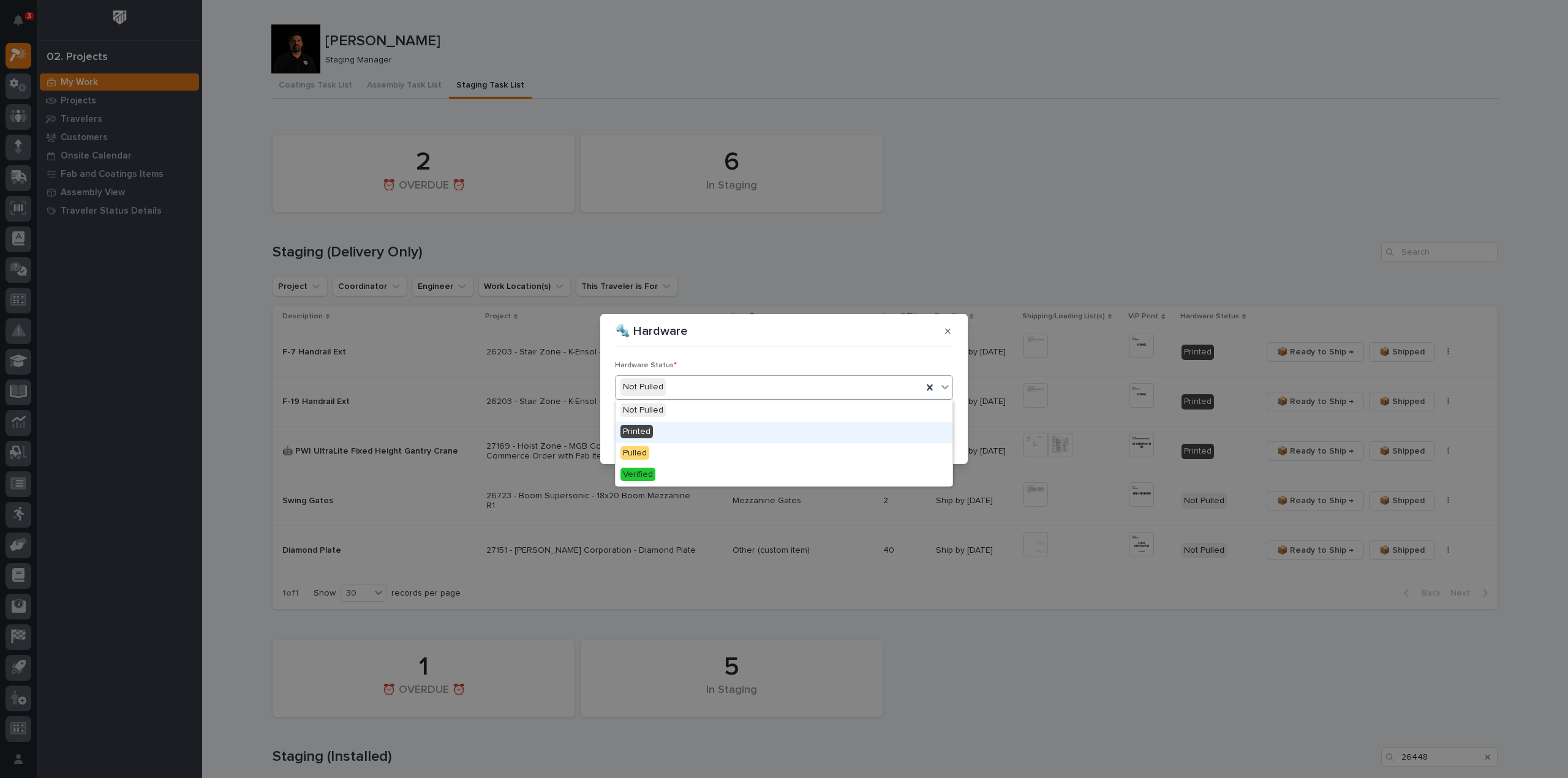
click at [652, 428] on span "Printed" at bounding box center [636, 431] width 32 height 13
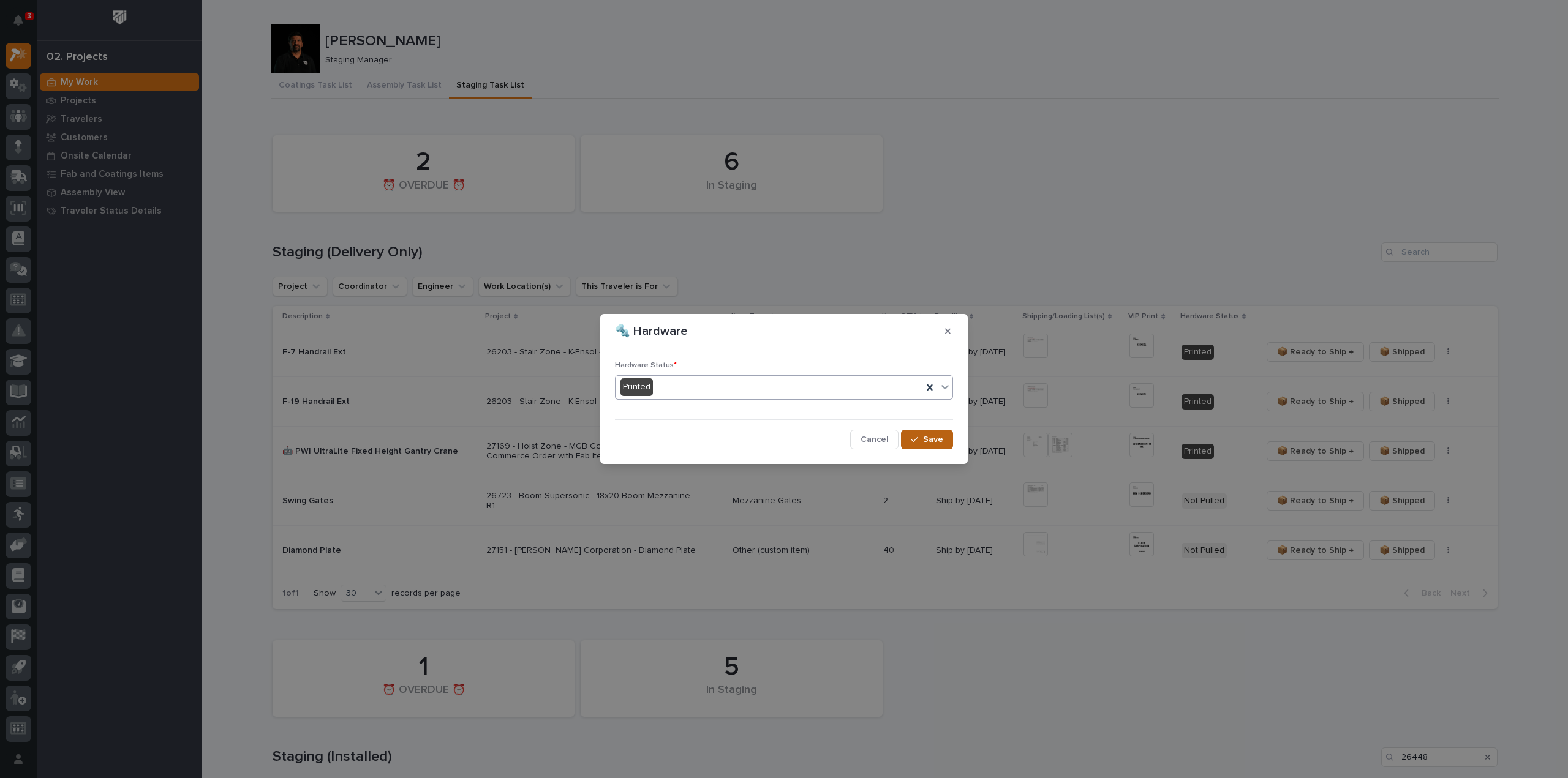
click at [936, 444] on span "Save" at bounding box center [933, 439] width 20 height 11
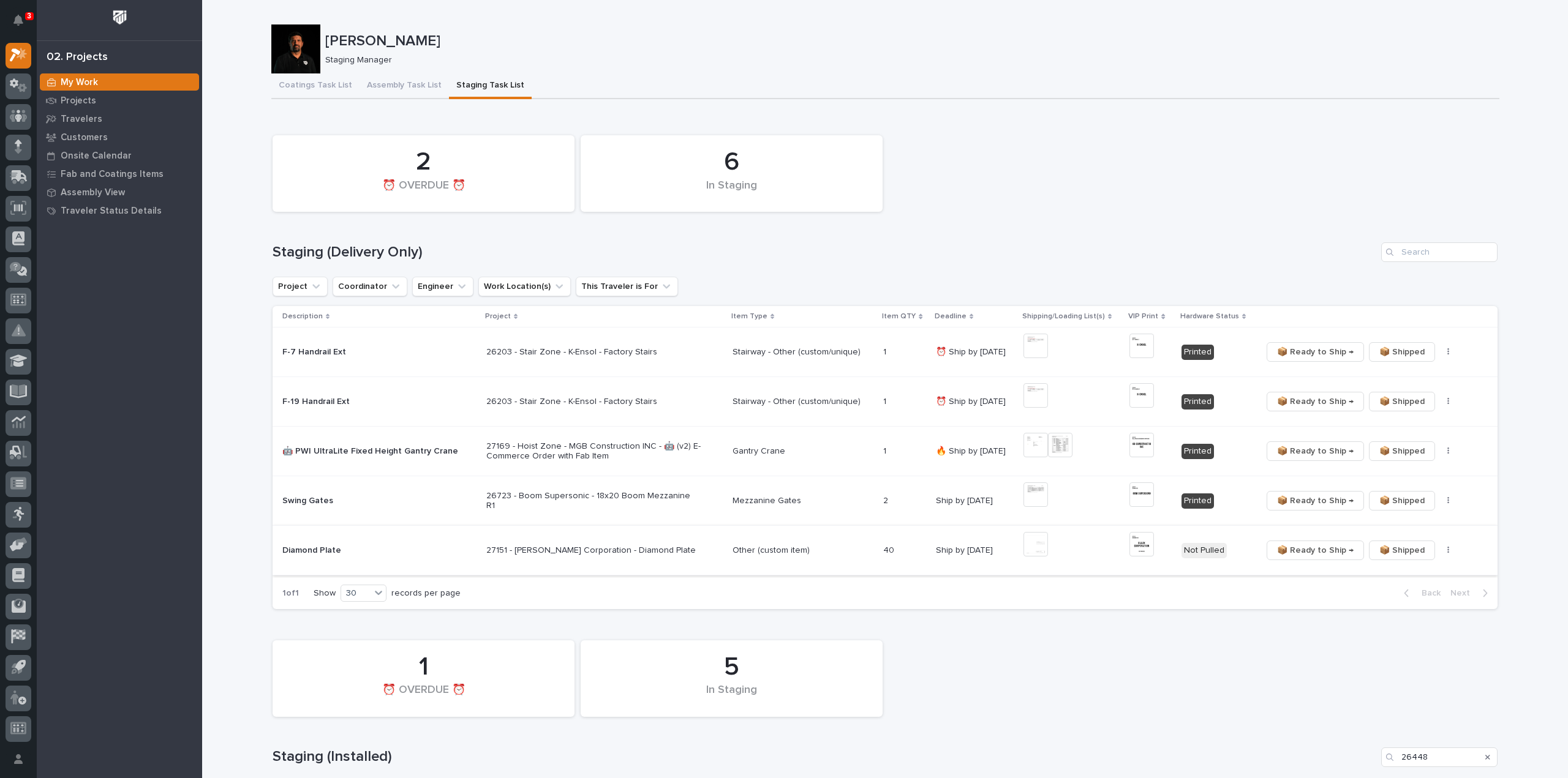
click at [1439, 550] on button "button" at bounding box center [1448, 550] width 17 height 8
click at [1401, 595] on span "🔩 Hardware" at bounding box center [1398, 593] width 52 height 15
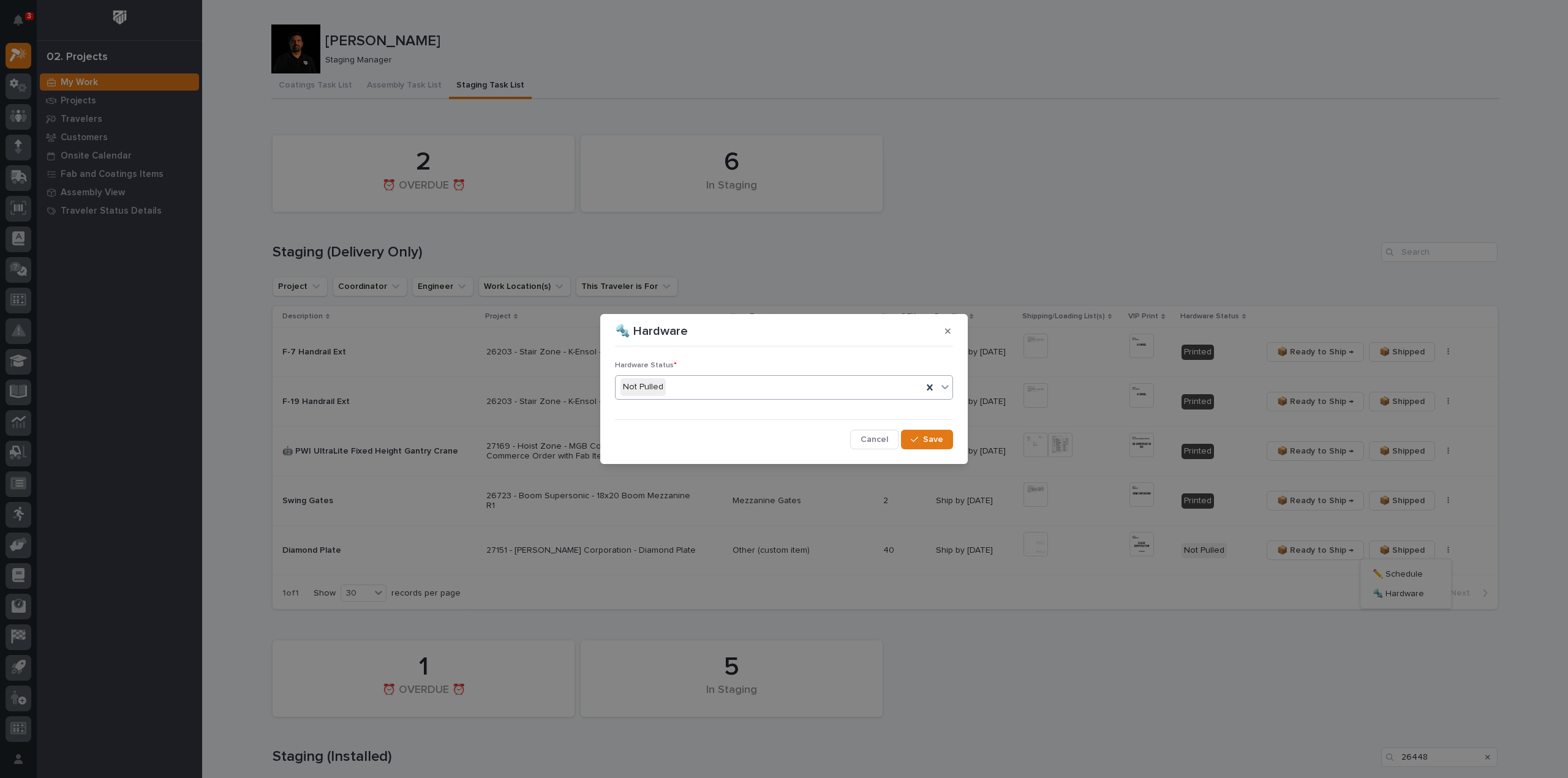
click at [667, 384] on div "Not Pulled" at bounding box center [769, 387] width 307 height 20
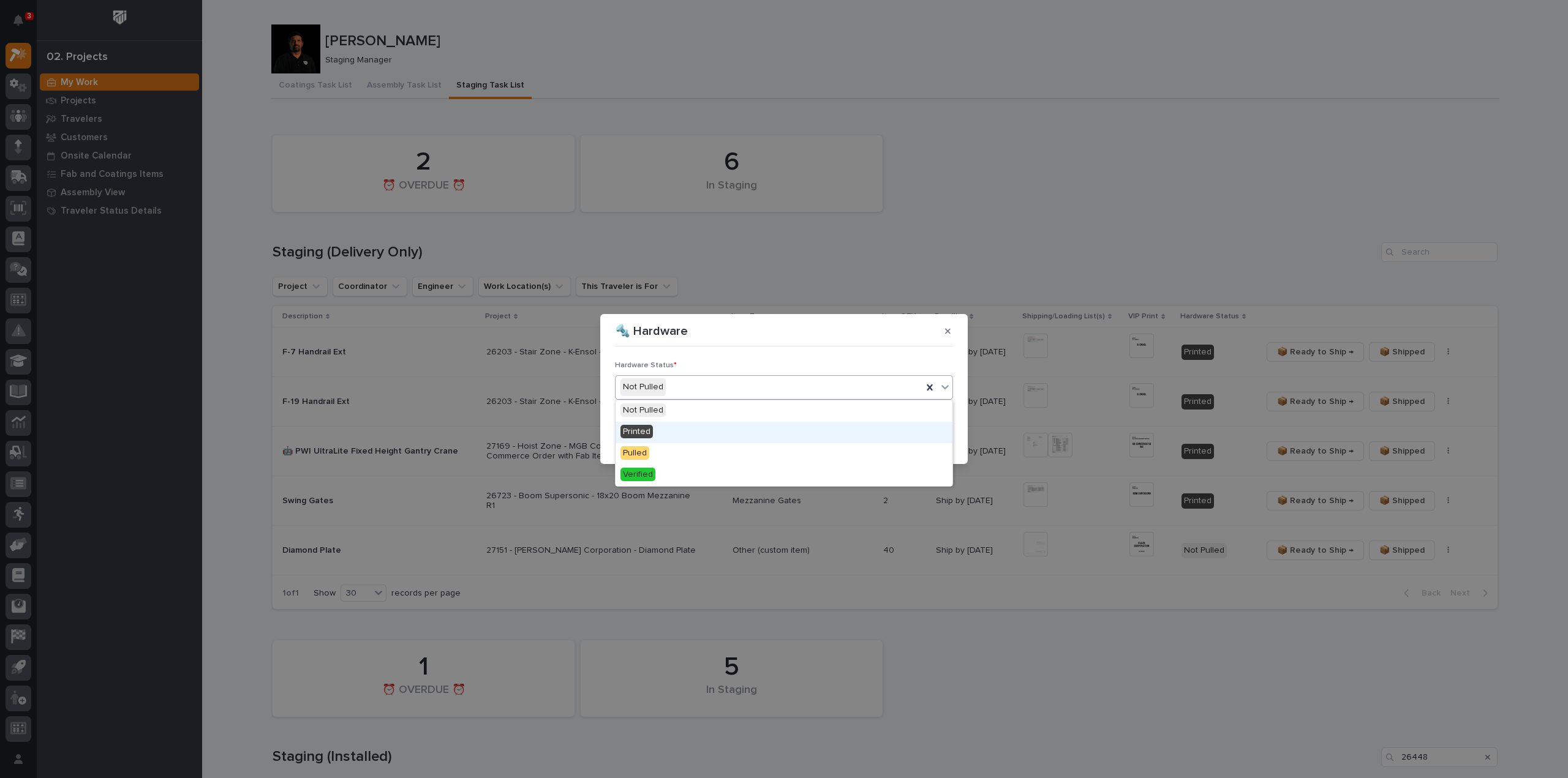
click at [654, 434] on div "Printed" at bounding box center [784, 433] width 337 height 22
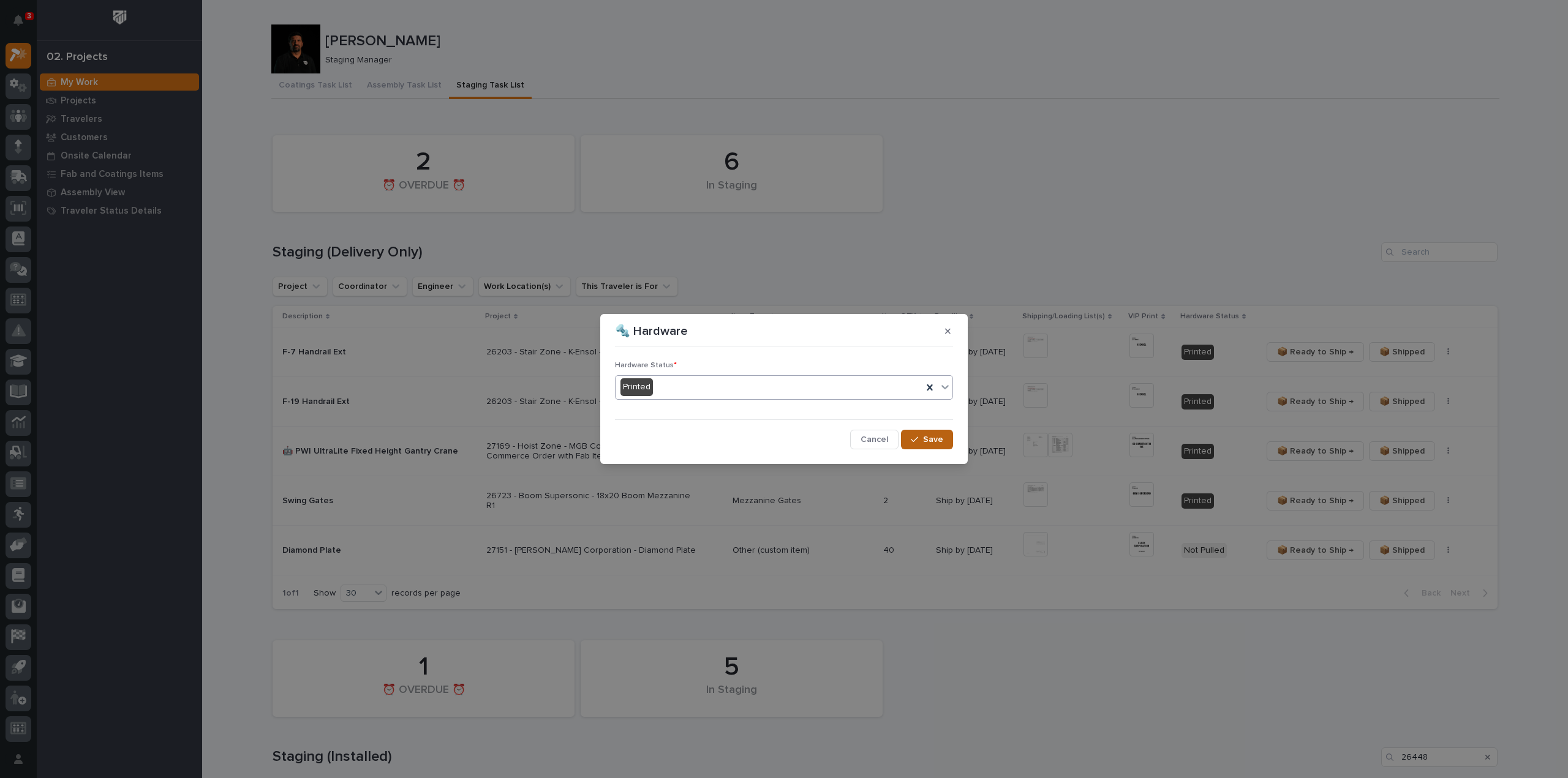
click at [935, 435] on span "Save" at bounding box center [933, 439] width 20 height 11
